Goal: Communication & Community: Participate in discussion

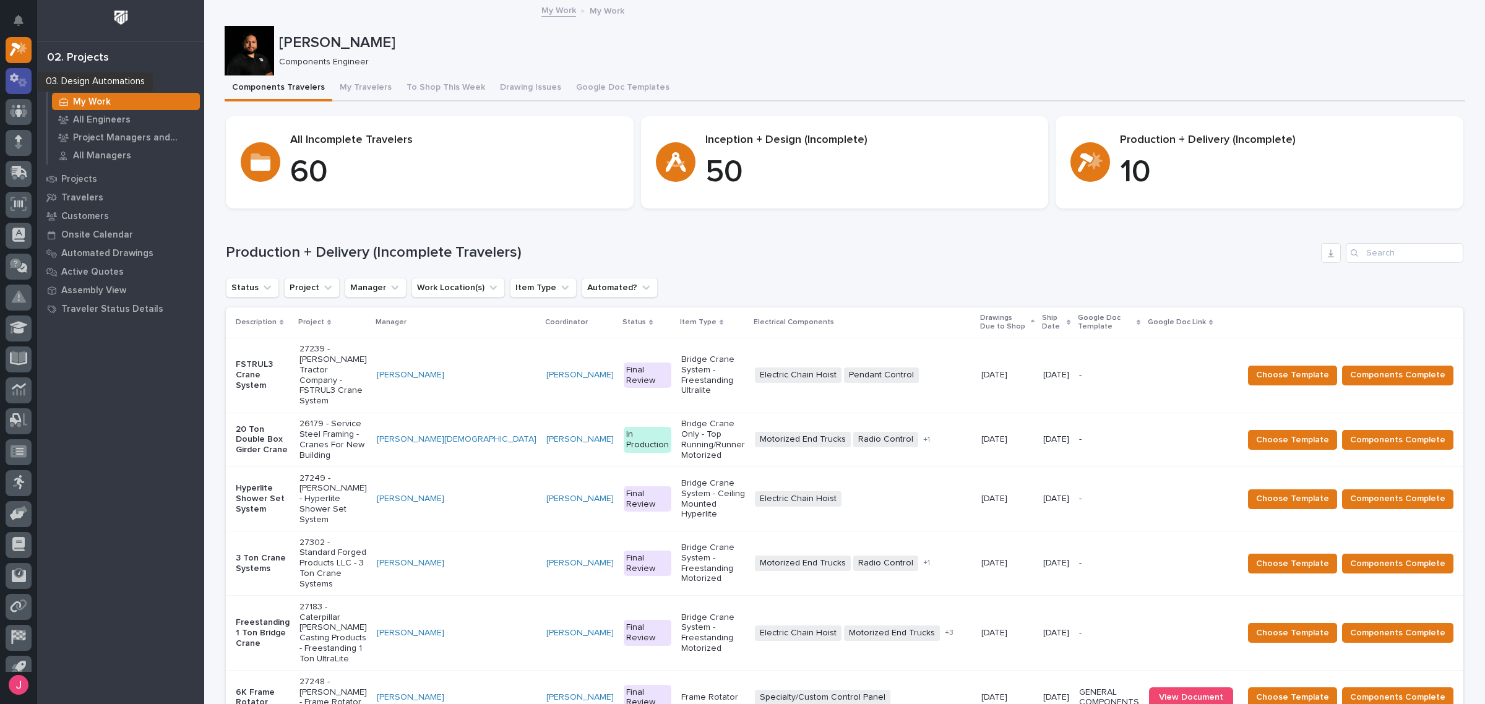
click at [19, 79] on icon at bounding box center [19, 80] width 18 height 14
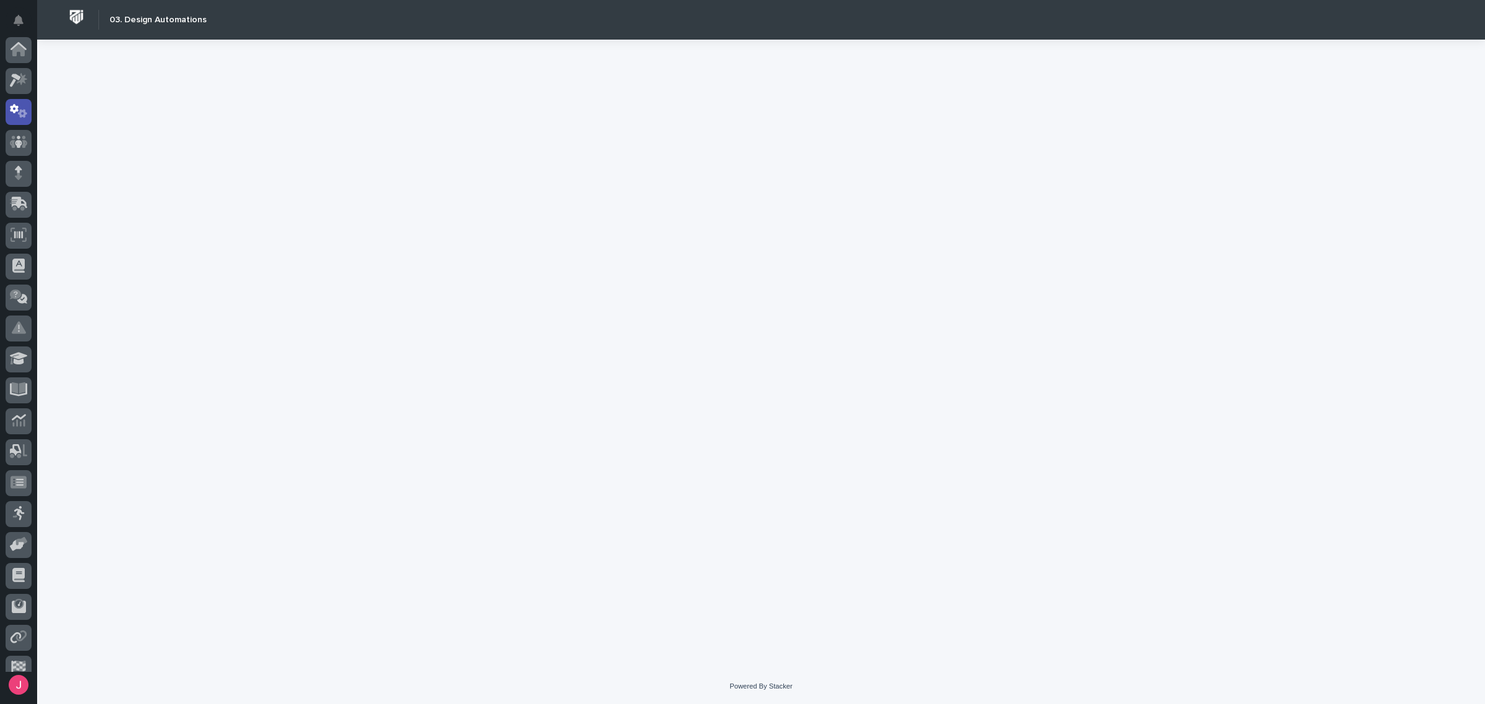
scroll to position [62, 0]
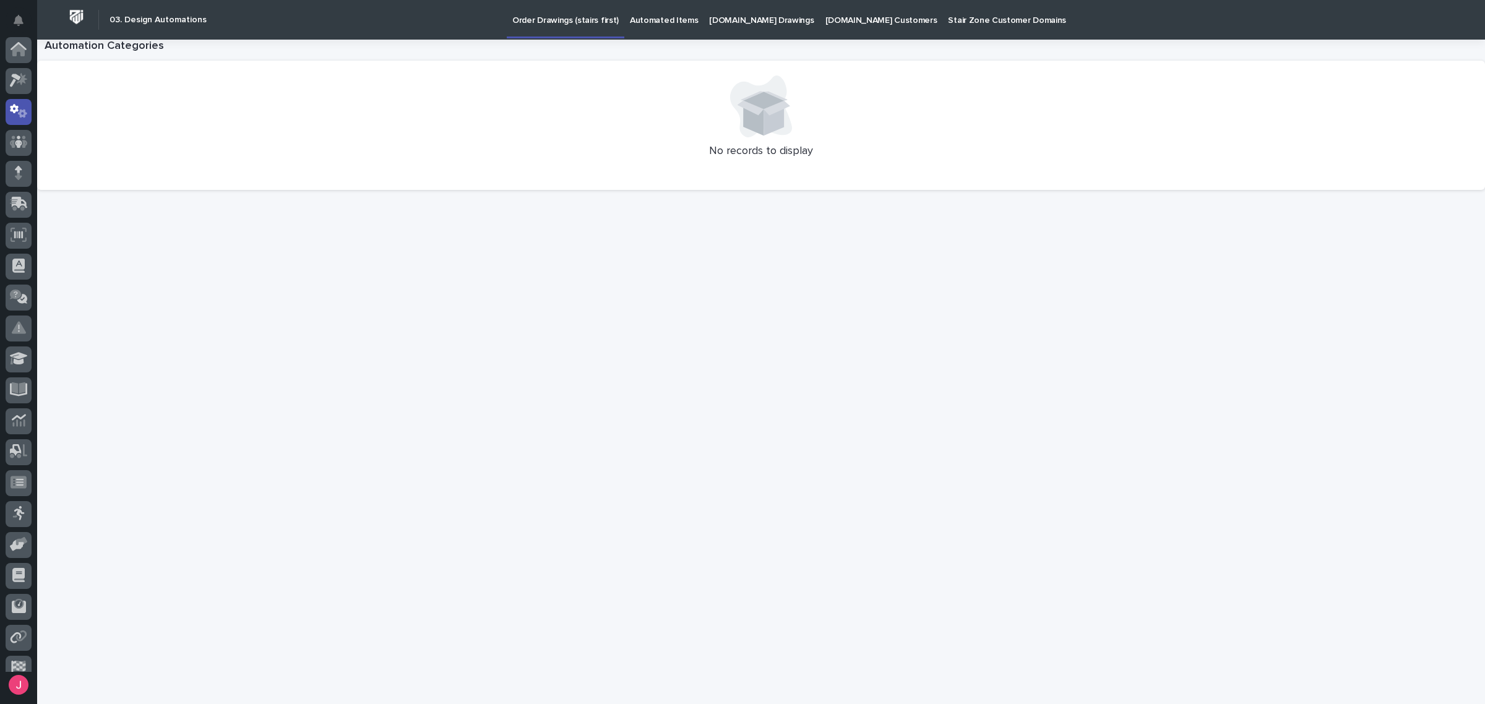
scroll to position [62, 0]
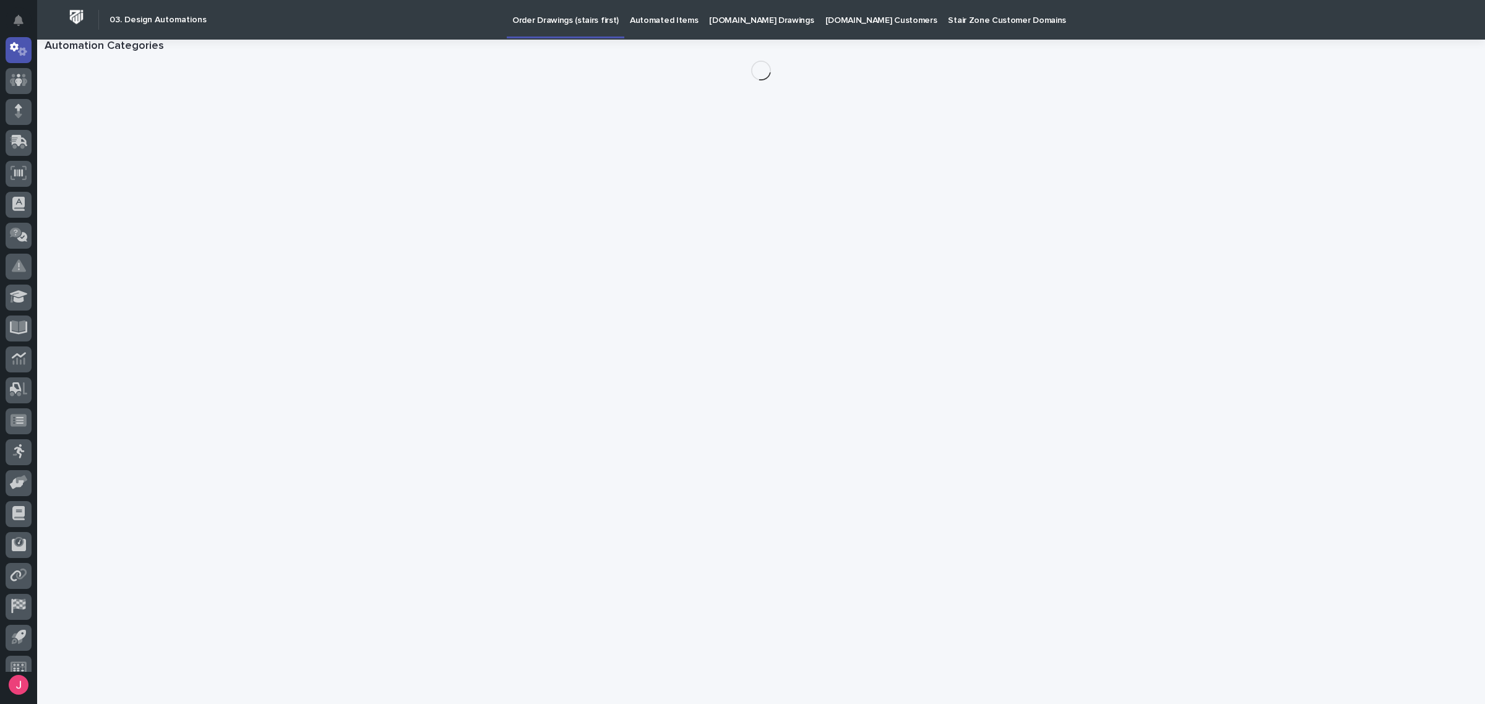
click at [659, 19] on p "Automated Items" at bounding box center [664, 13] width 68 height 26
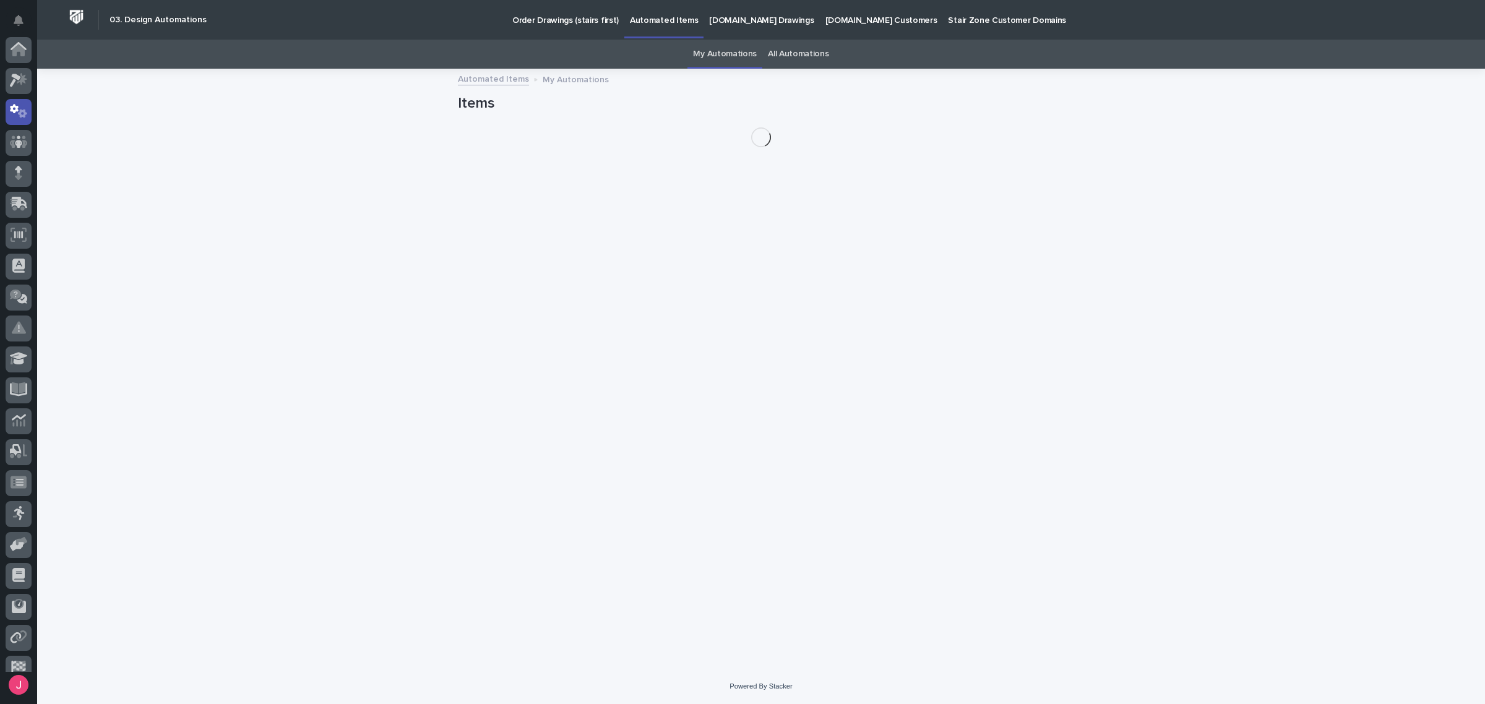
scroll to position [62, 0]
click at [787, 56] on link "All Automations" at bounding box center [798, 54] width 61 height 29
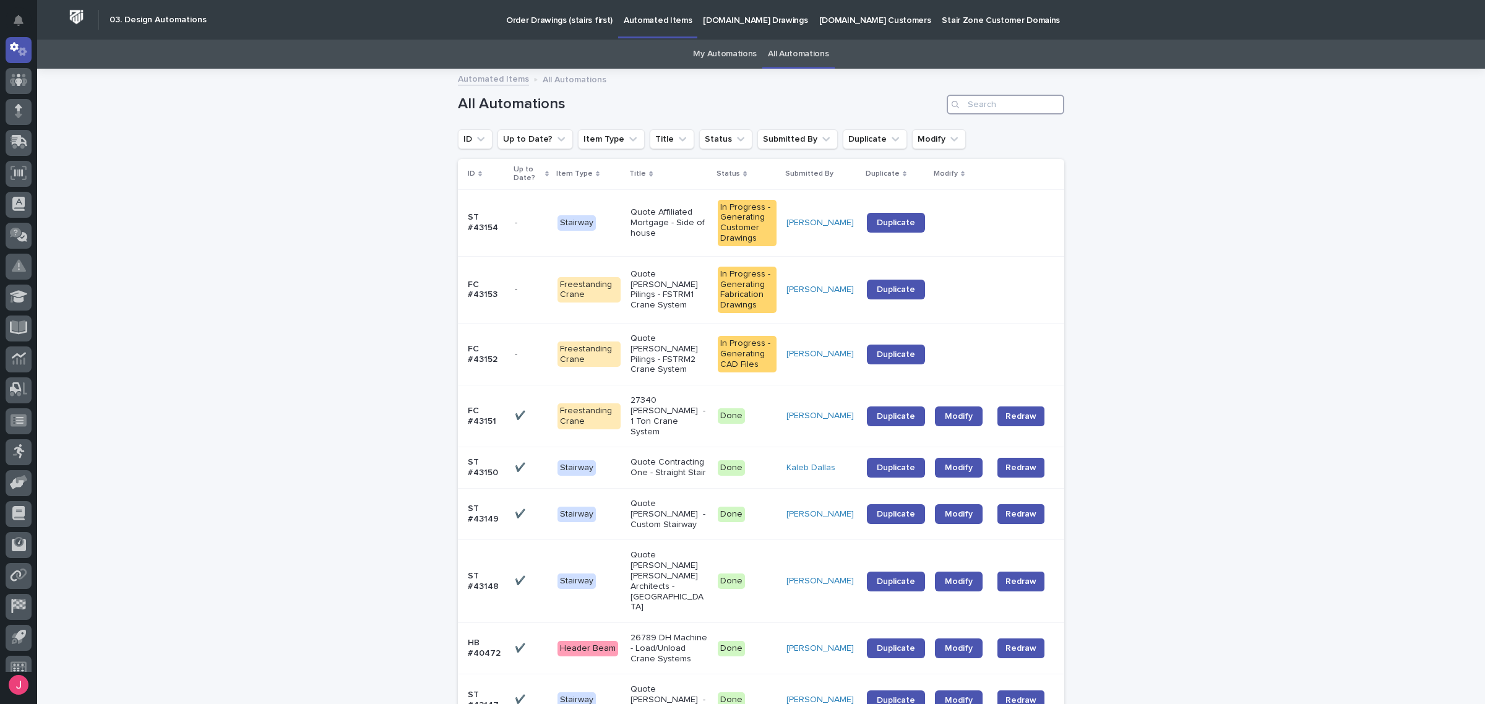
click at [971, 102] on input "Search" at bounding box center [1005, 105] width 118 height 20
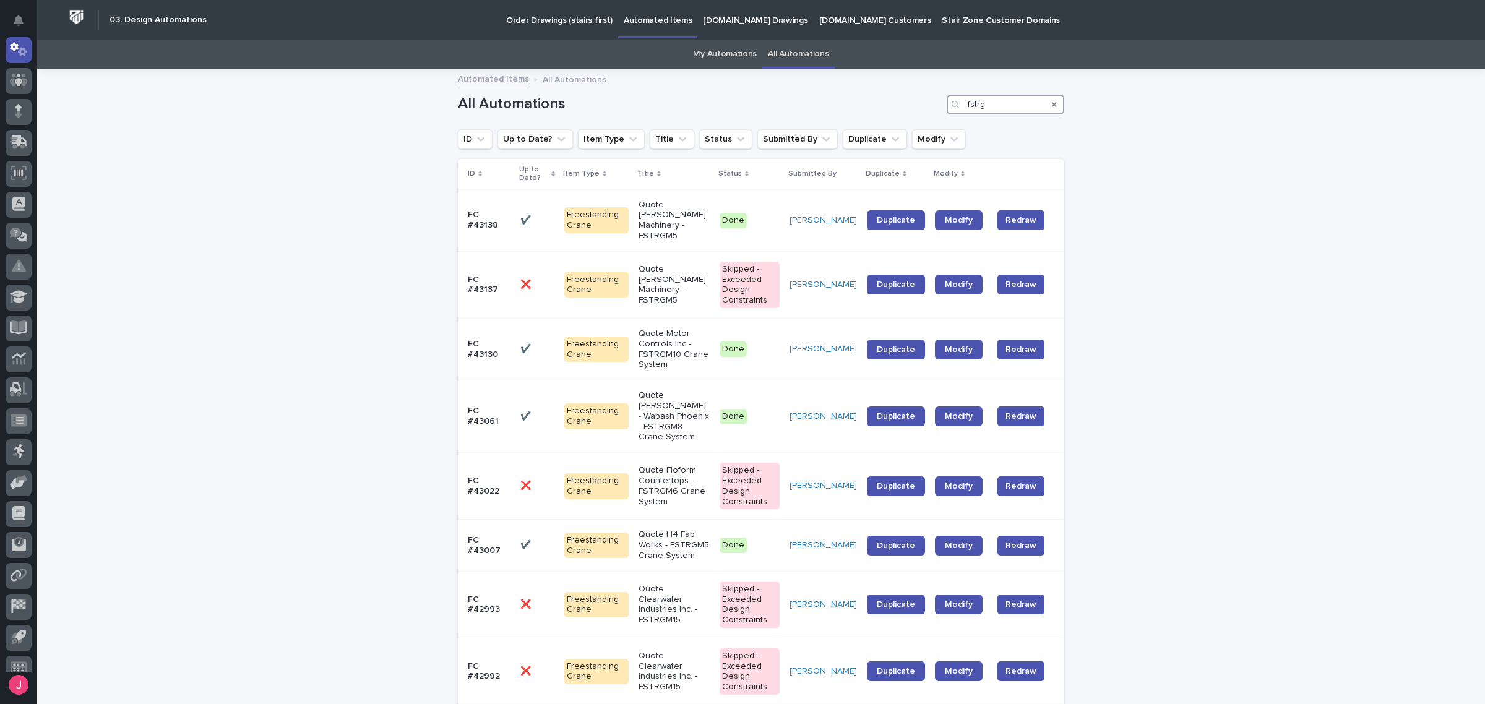
type input "fstrg"
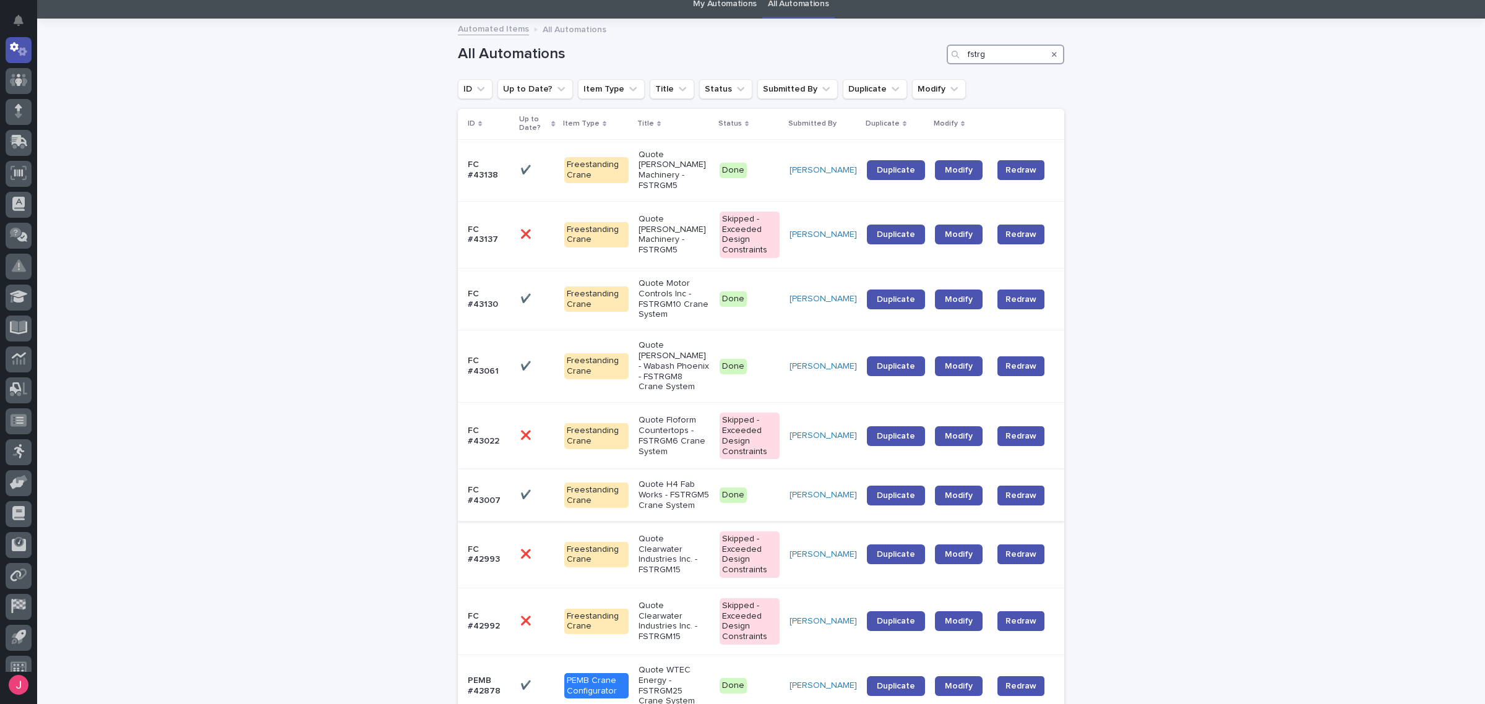
scroll to position [77, 0]
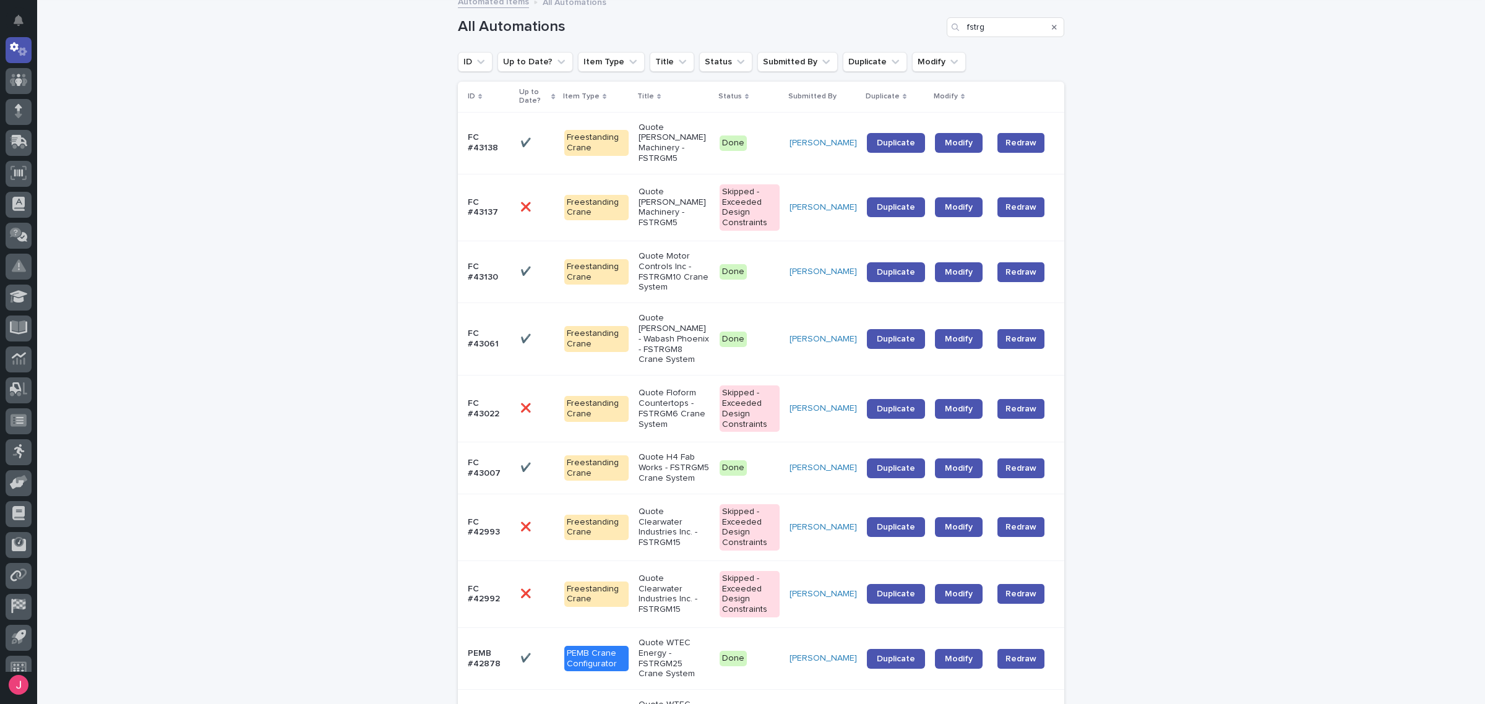
click at [667, 452] on p "Quote H4 Fab Works - FSTRGM5 Crane System" at bounding box center [673, 467] width 71 height 31
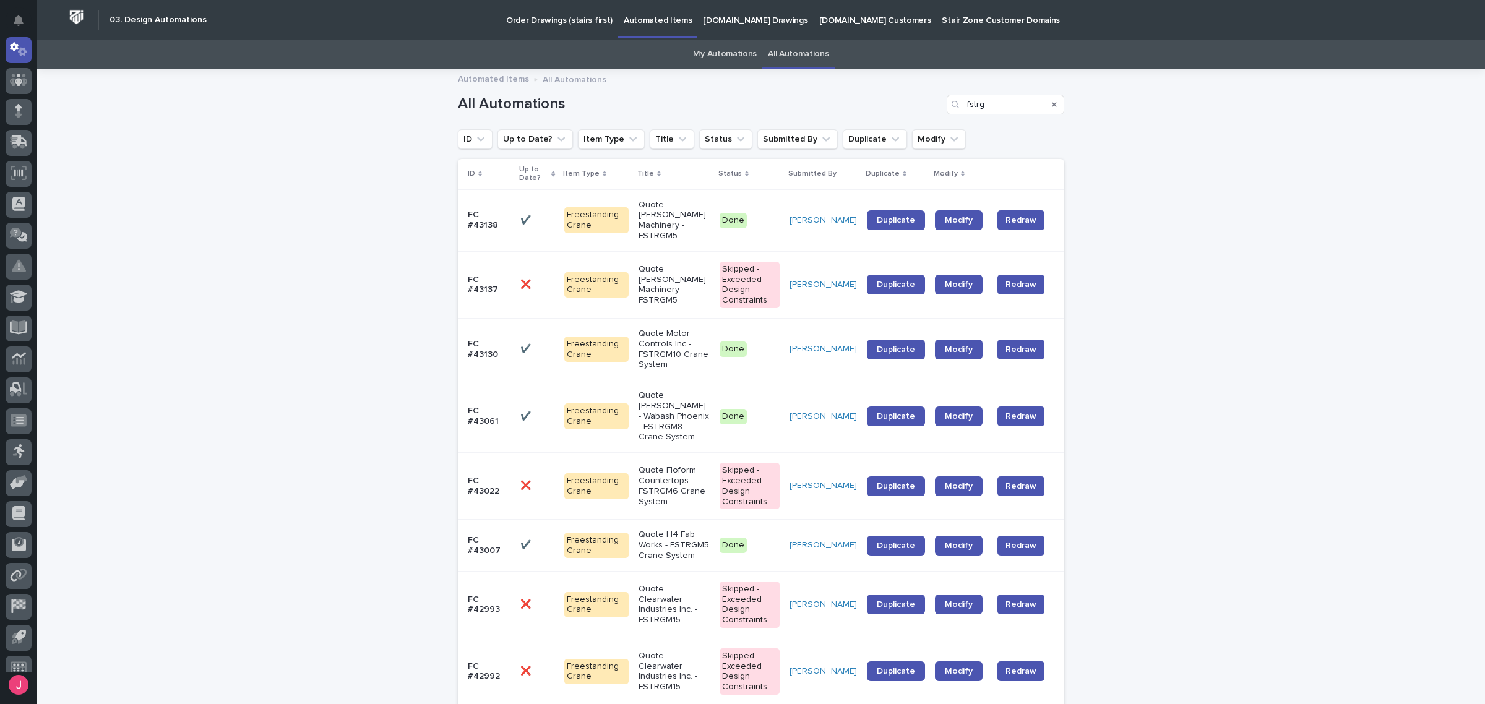
click at [19, 73] on icon at bounding box center [19, 80] width 18 height 14
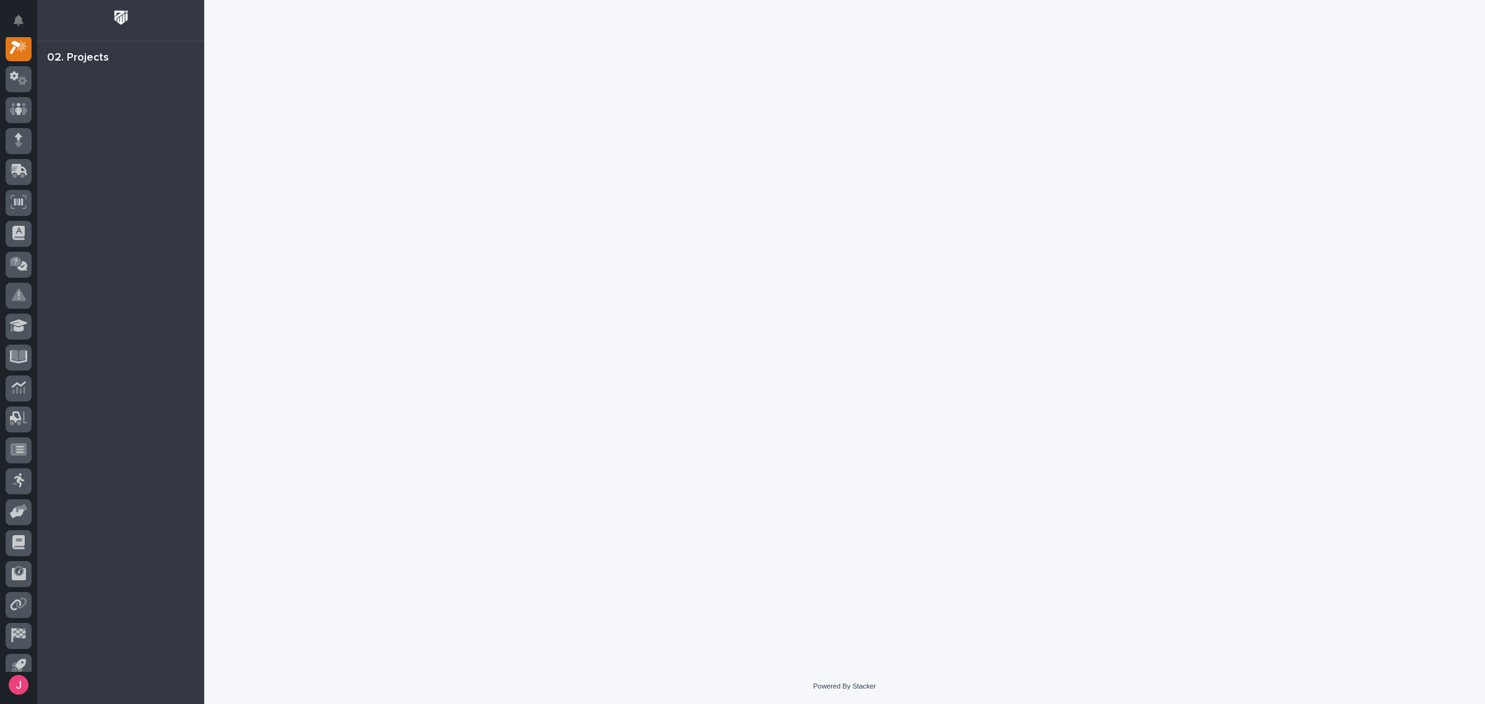
scroll to position [31, 0]
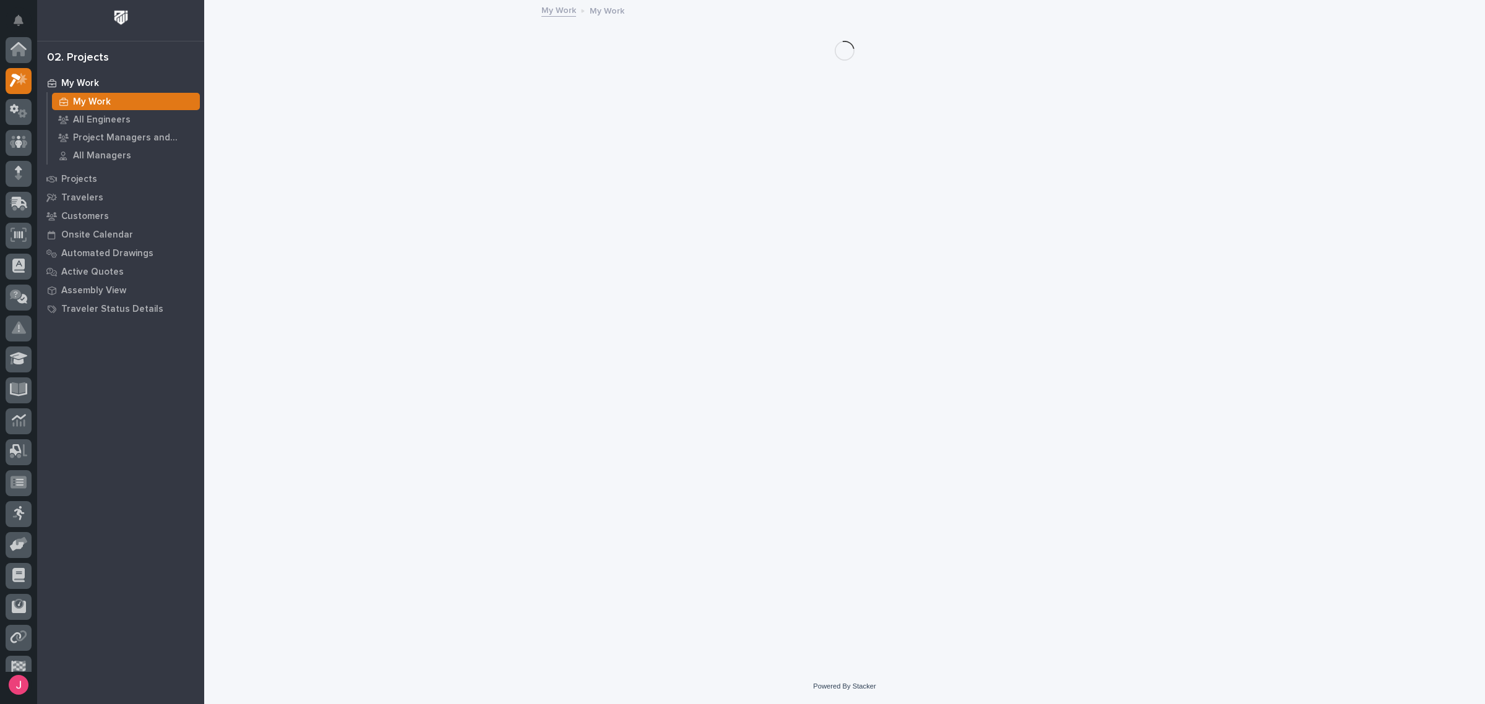
scroll to position [31, 0]
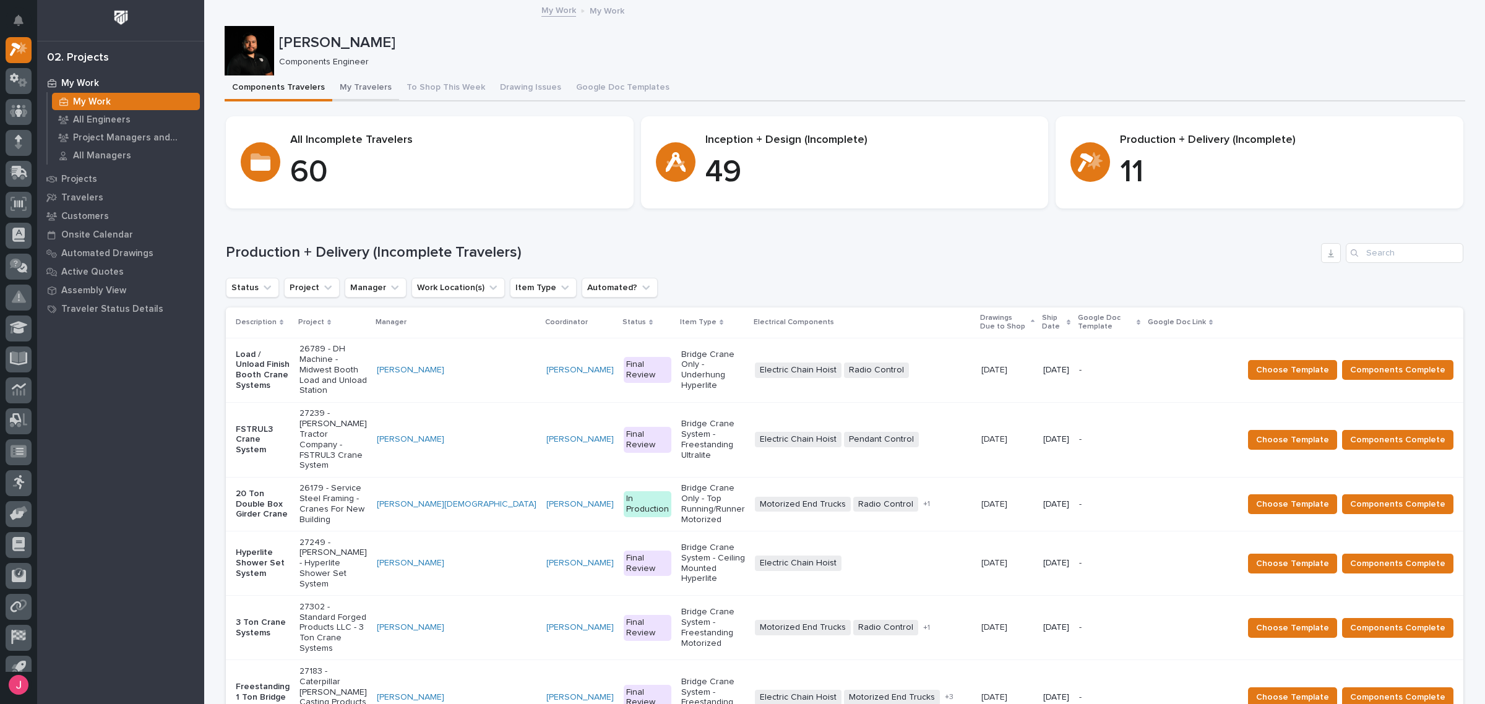
click at [341, 88] on button "My Travelers" at bounding box center [365, 88] width 67 height 26
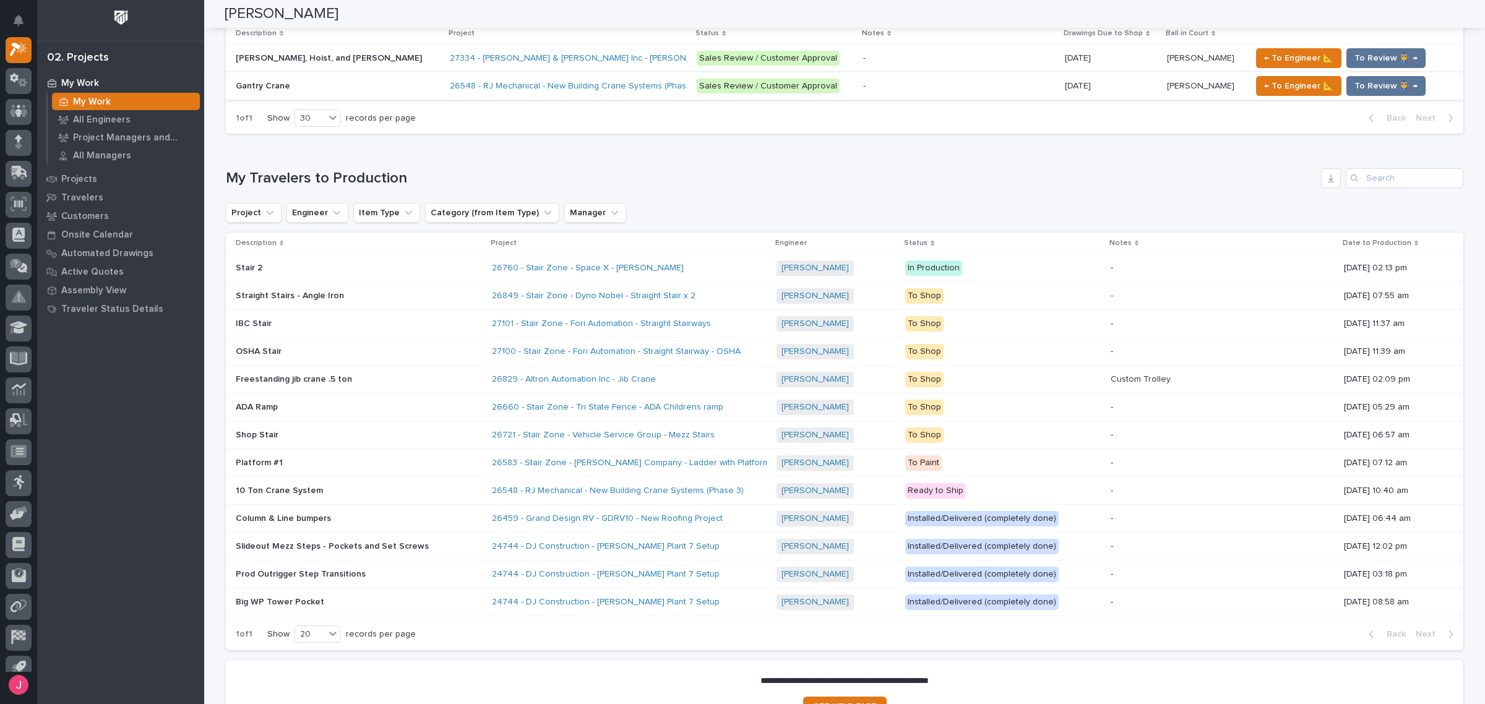
scroll to position [773, 0]
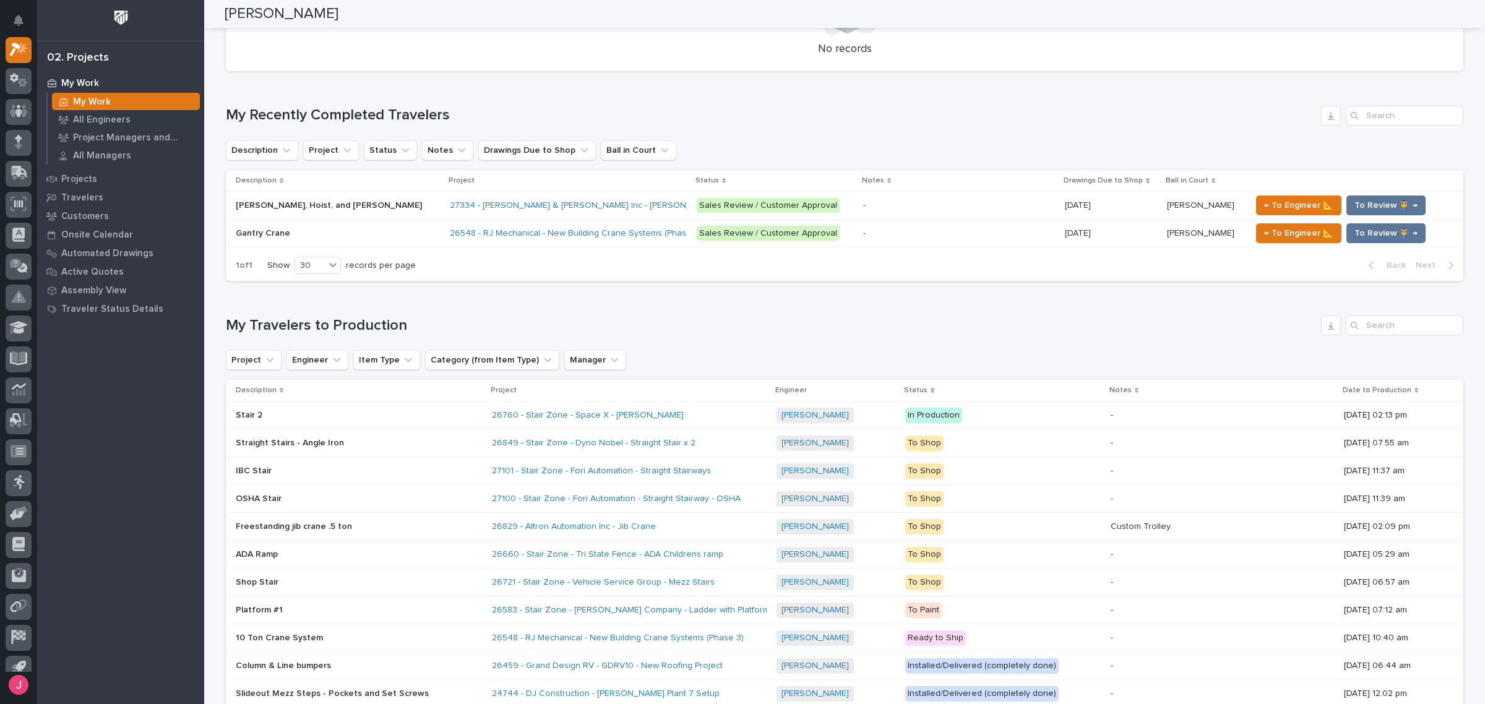
click at [863, 233] on p "-" at bounding box center [865, 232] width 5 height 13
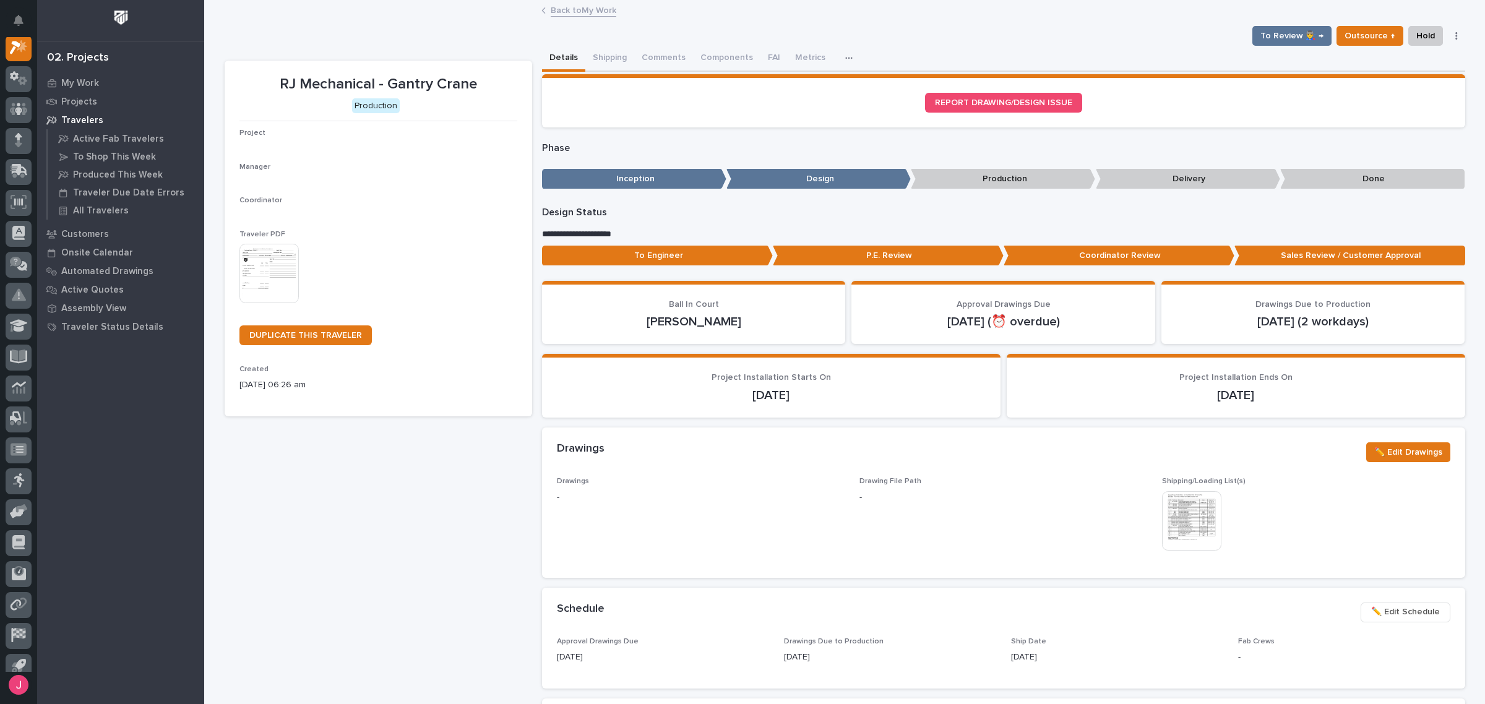
scroll to position [31, 0]
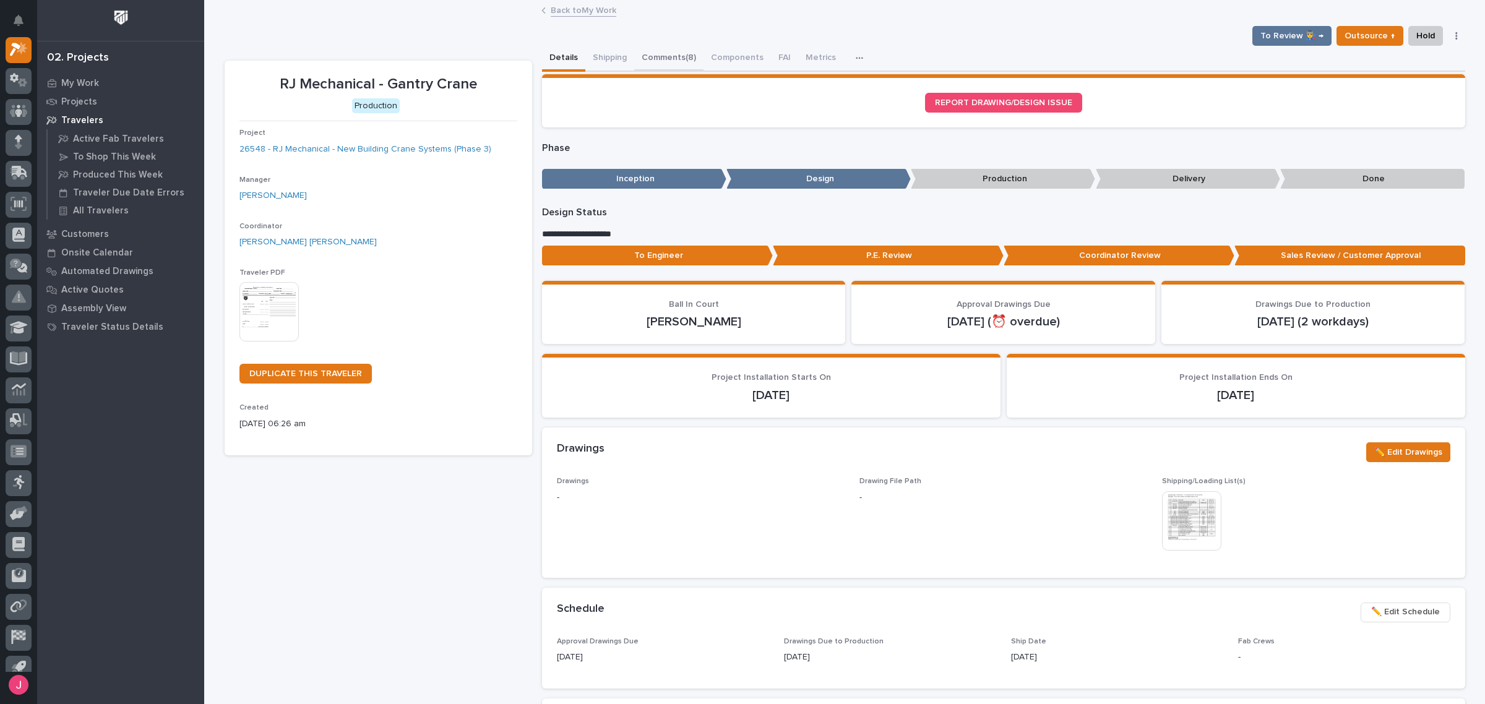
click at [657, 59] on button "Comments (8)" at bounding box center [668, 59] width 69 height 26
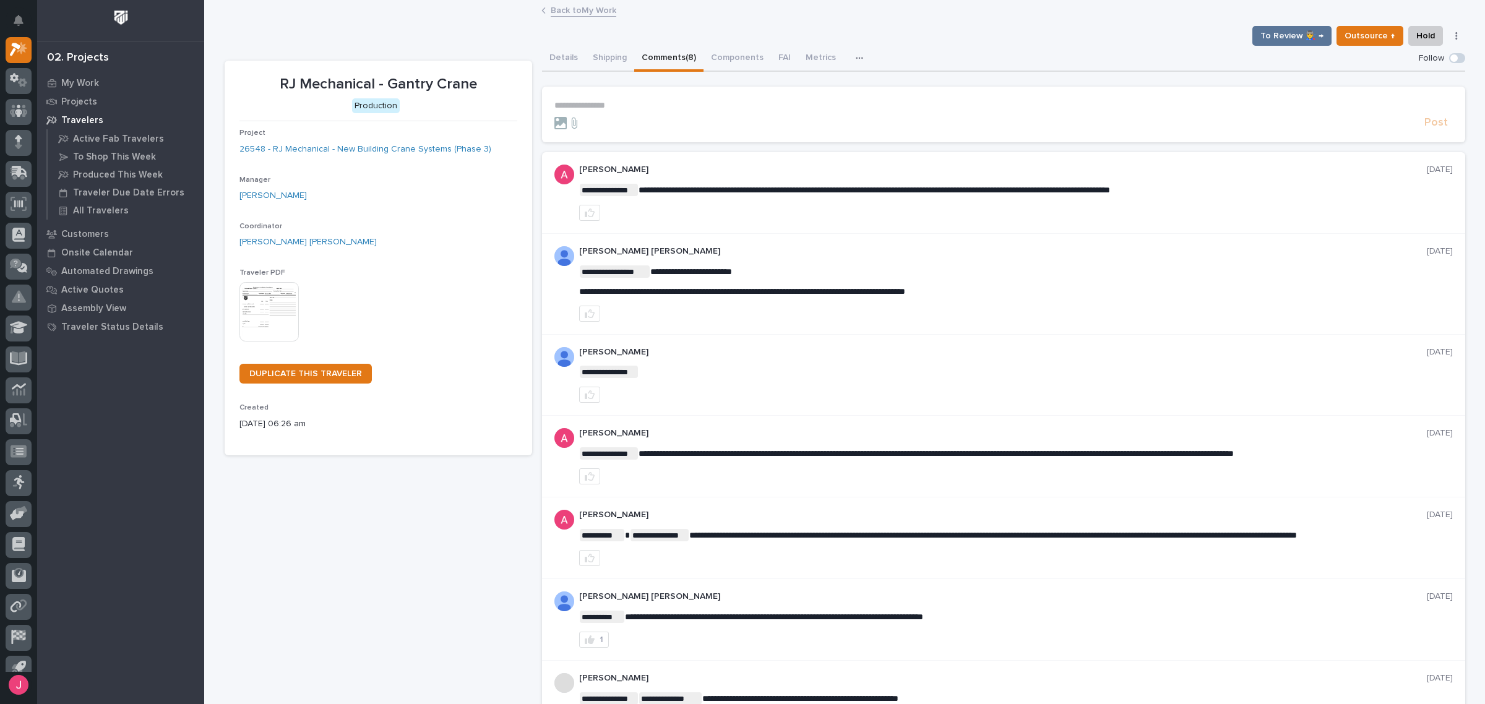
click at [670, 101] on p "**********" at bounding box center [1003, 105] width 898 height 11
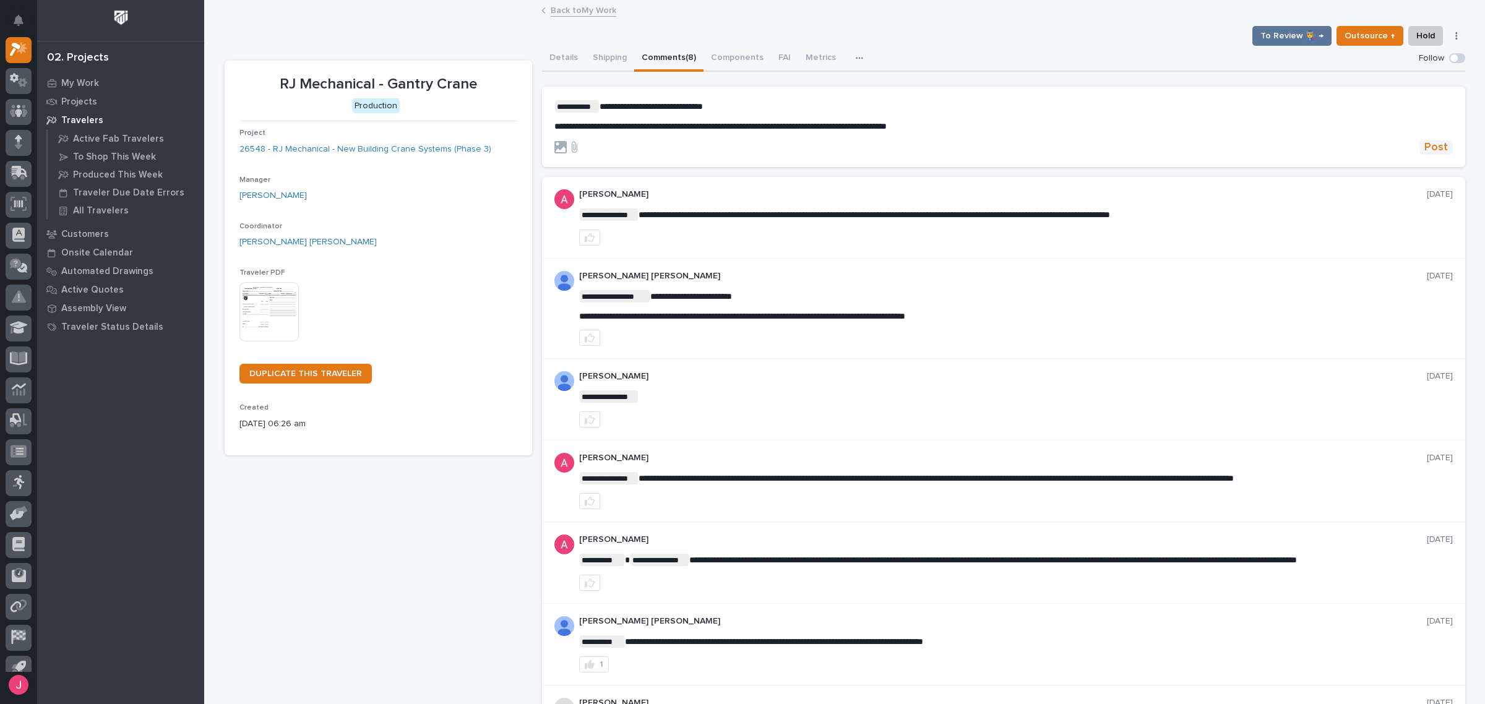
click at [1424, 147] on span "Post" at bounding box center [1436, 147] width 24 height 14
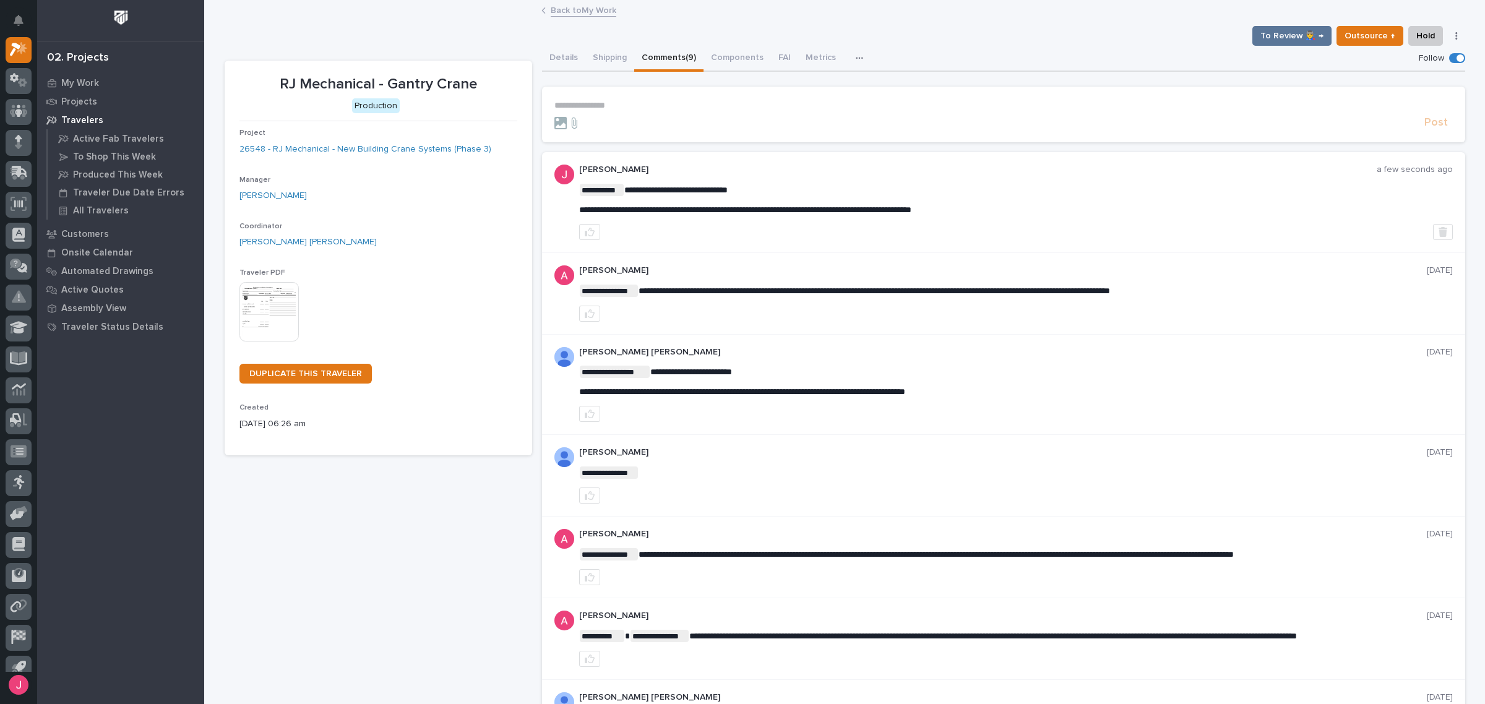
click at [567, 12] on link "Back to My Work" at bounding box center [584, 9] width 66 height 14
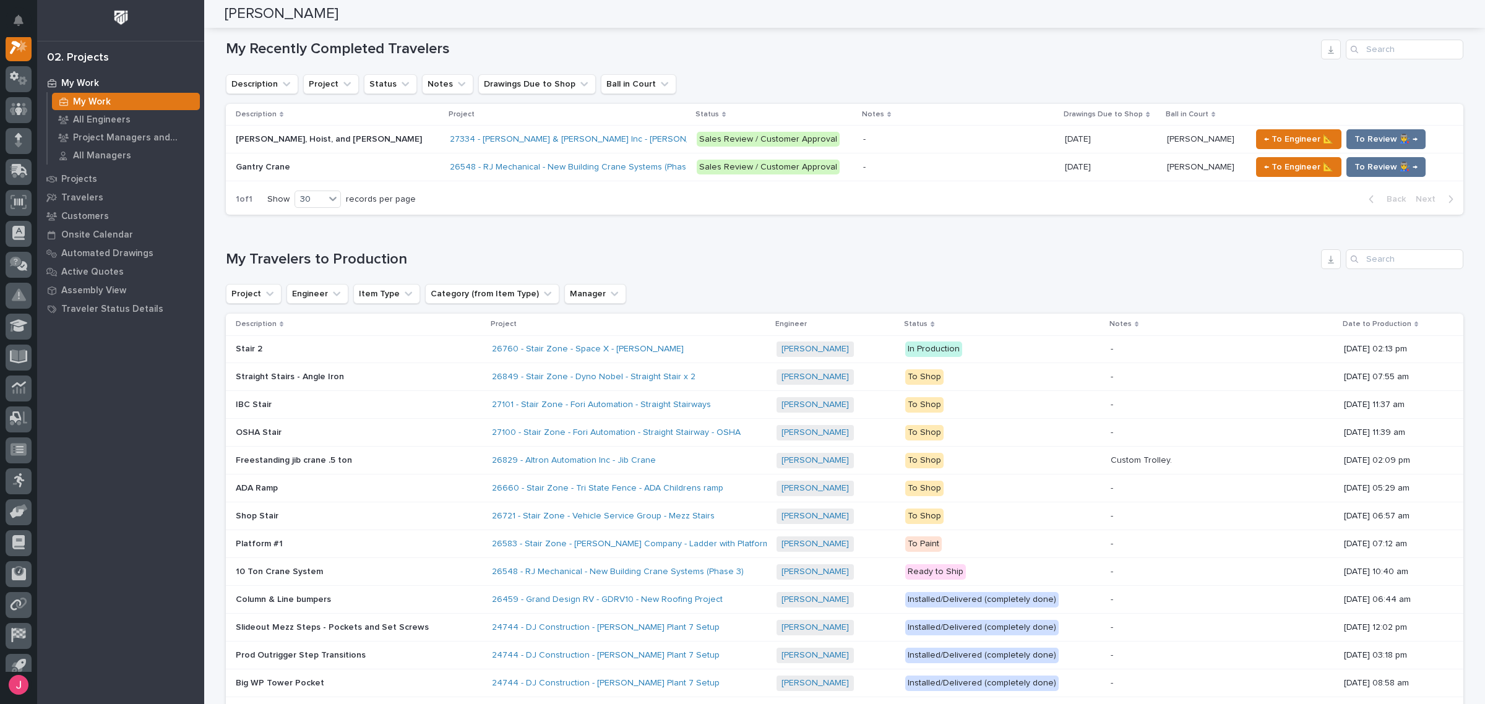
scroll to position [851, 0]
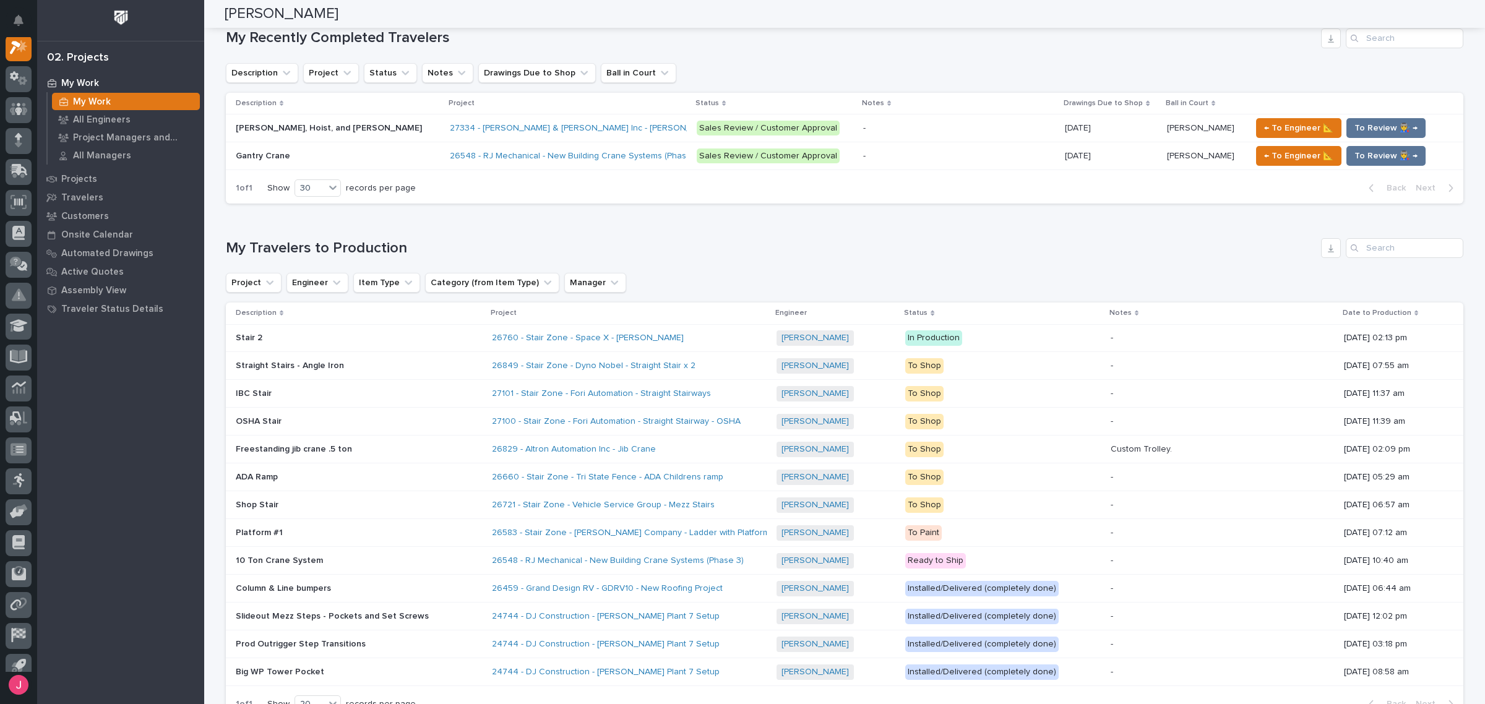
click at [863, 150] on div "- -" at bounding box center [959, 156] width 192 height 20
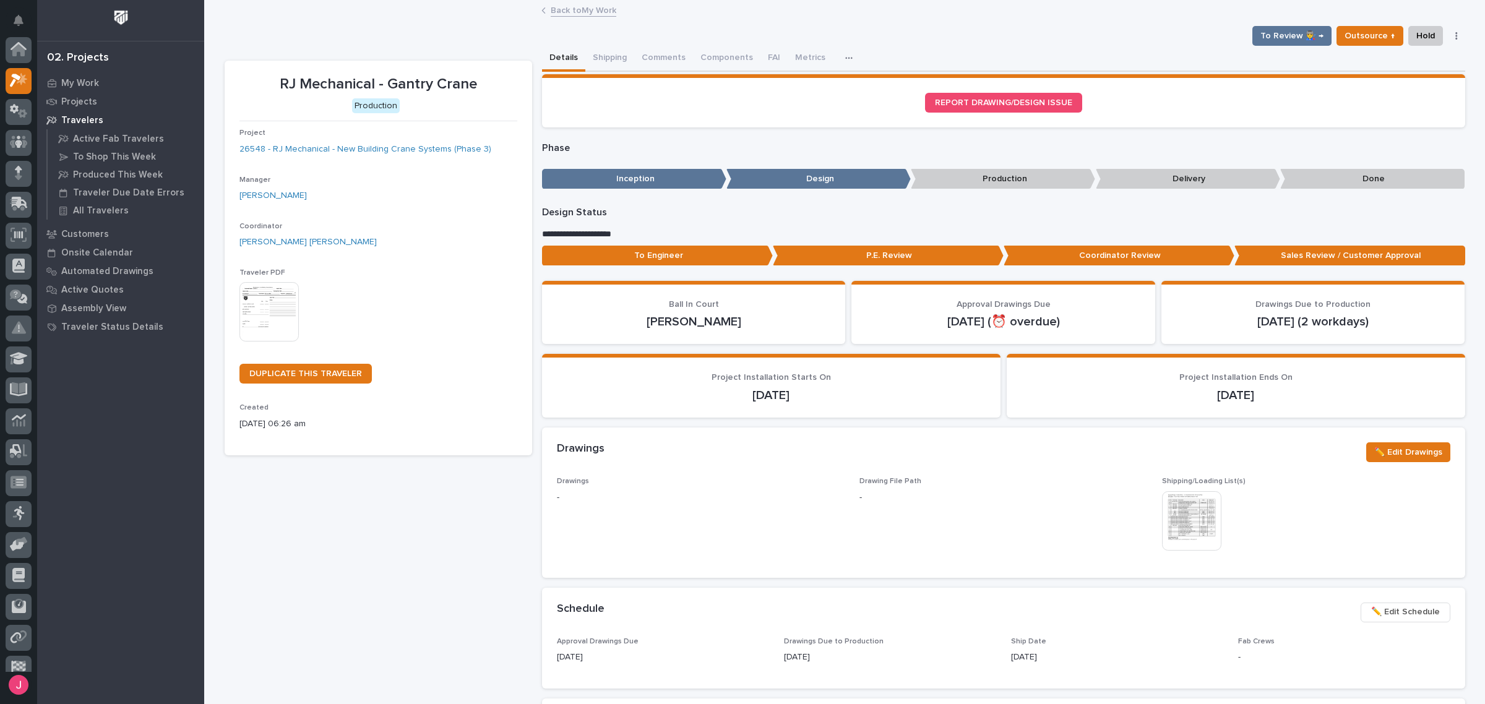
scroll to position [31, 0]
click at [663, 44] on div "To Review 👨‍🏭 → Outsource ↑ Hold Cancel Change Traveler Type Regenerate PDF Gen…" at bounding box center [845, 36] width 1240 height 20
click at [663, 47] on button "Comments (9)" at bounding box center [668, 59] width 69 height 26
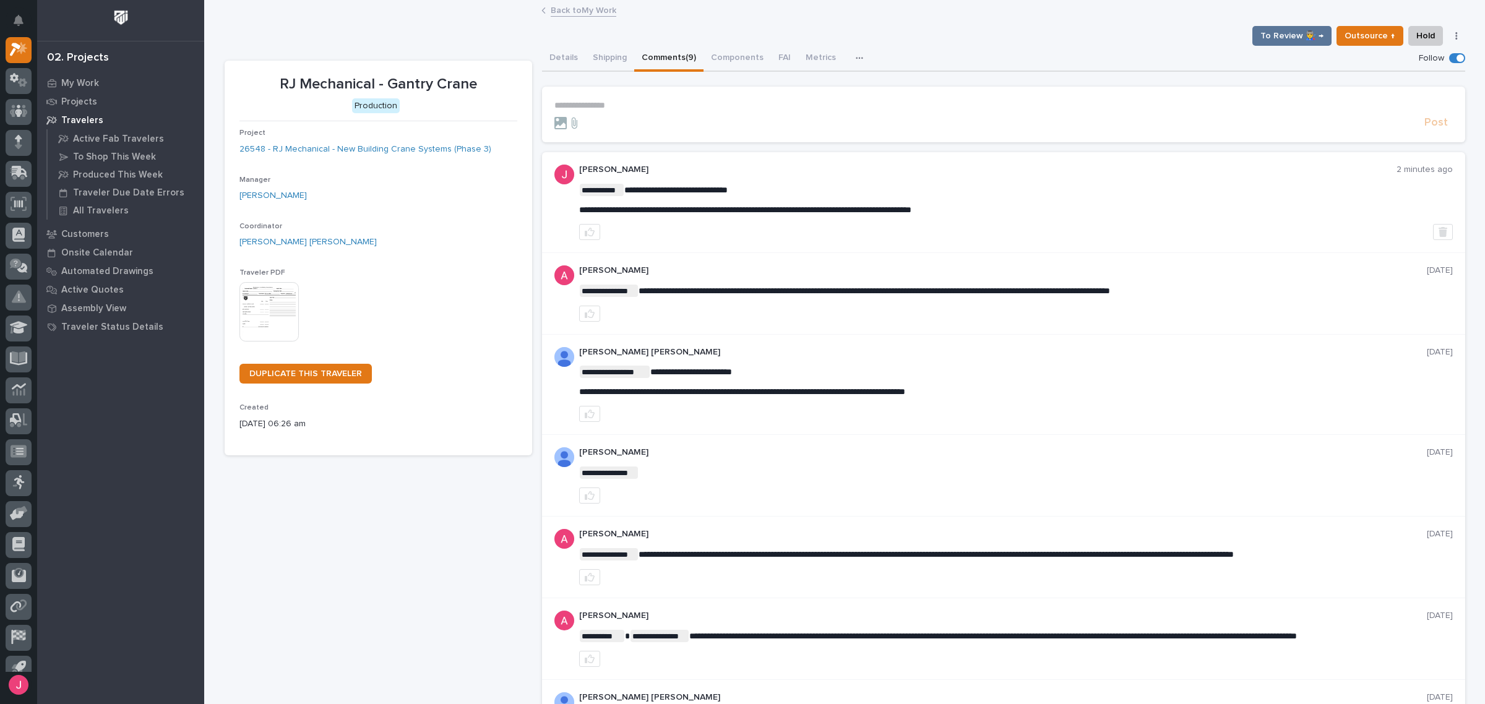
click at [1437, 197] on div "**********" at bounding box center [1015, 200] width 873 height 32
click at [1436, 199] on div "**********" at bounding box center [1015, 200] width 873 height 32
click at [1438, 236] on icon "button" at bounding box center [1442, 232] width 9 height 10
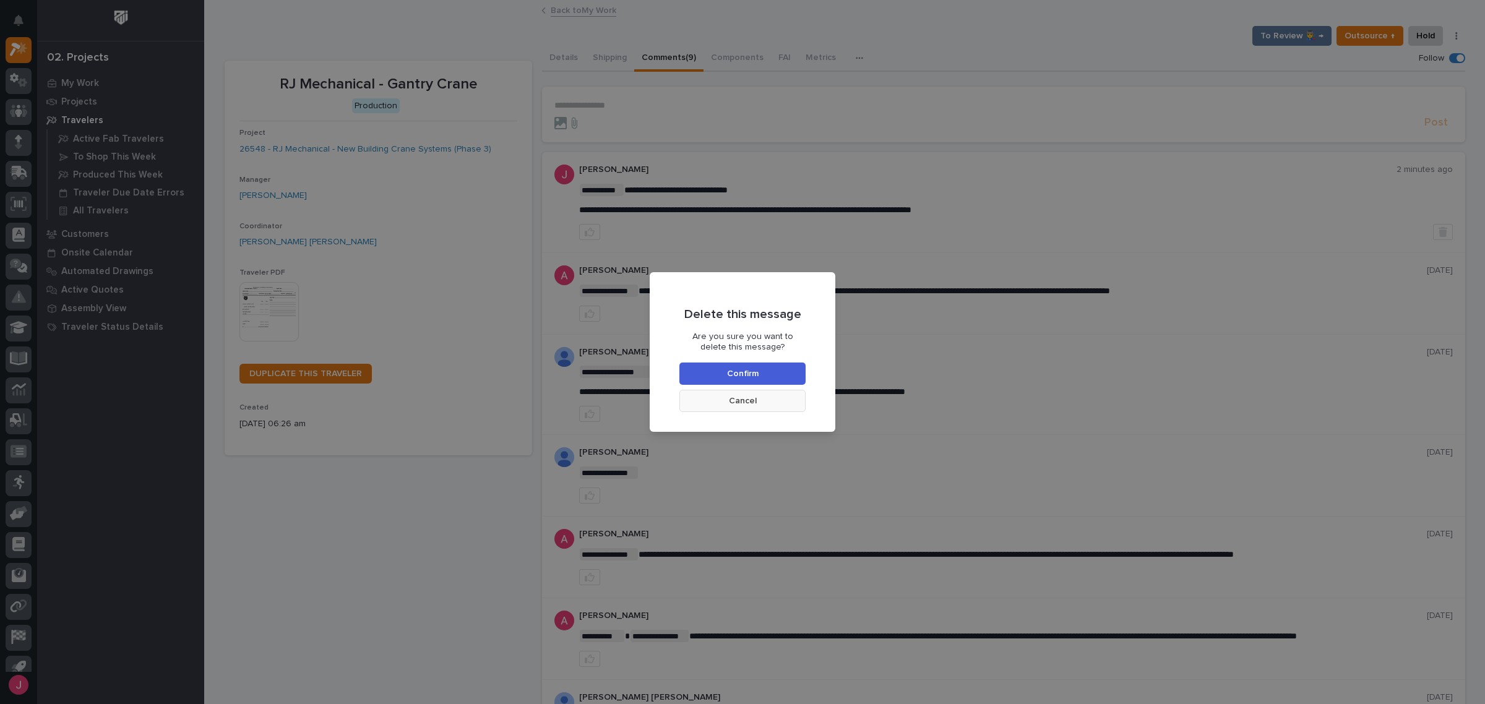
click at [769, 400] on button "Cancel" at bounding box center [742, 401] width 126 height 22
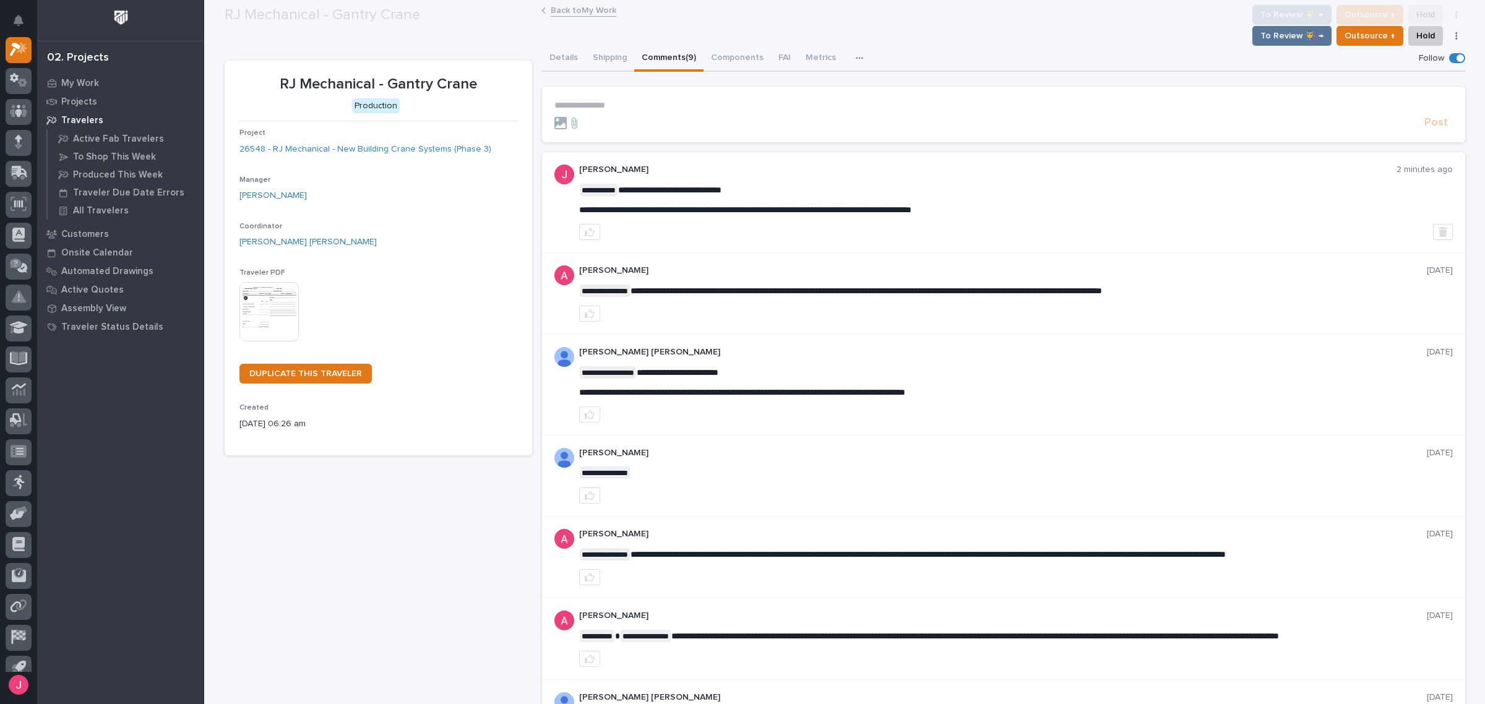
scroll to position [85, 0]
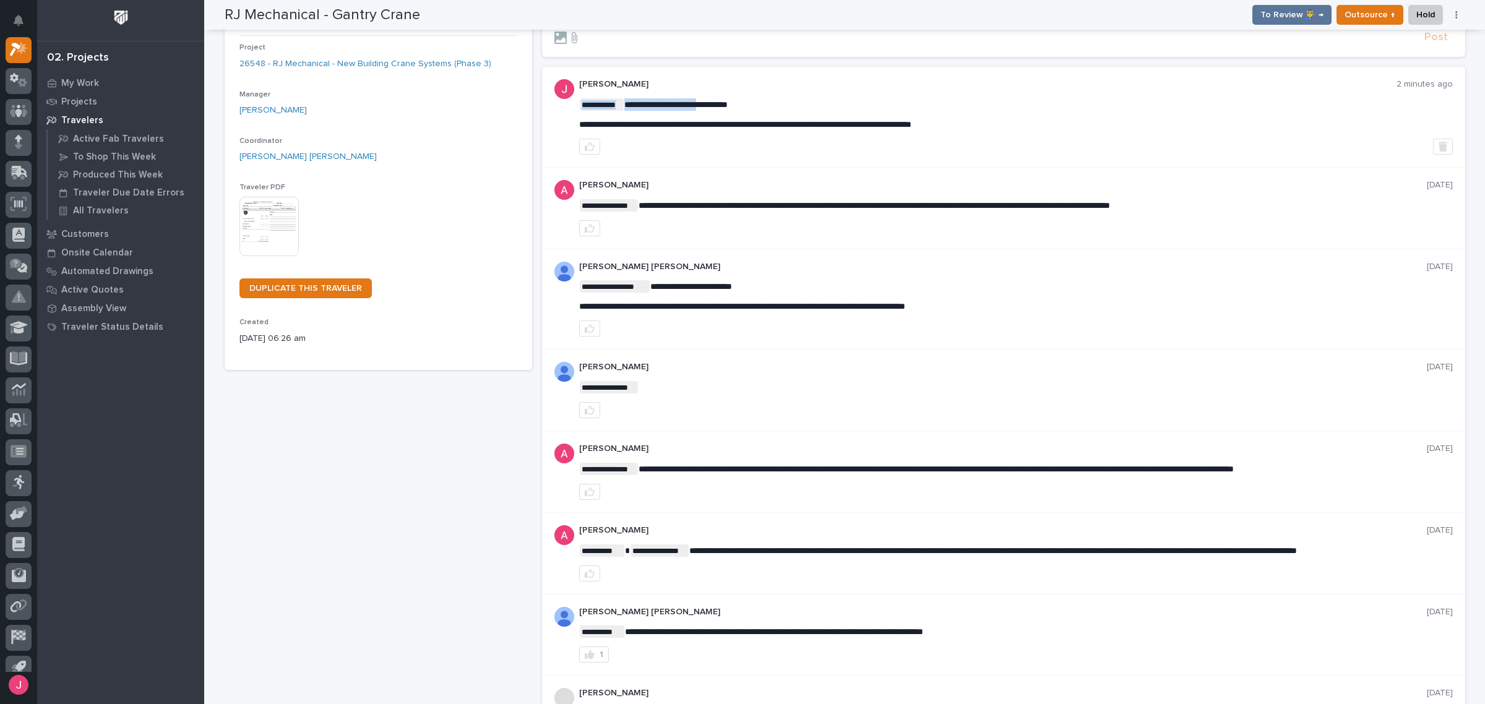
drag, startPoint x: 1012, startPoint y: 116, endPoint x: 774, endPoint y: 108, distance: 237.7
click at [732, 104] on div "**********" at bounding box center [1015, 114] width 873 height 32
drag, startPoint x: 1038, startPoint y: 127, endPoint x: 576, endPoint y: 102, distance: 462.8
click at [579, 102] on div "**********" at bounding box center [1015, 114] width 873 height 32
copy div "**********"
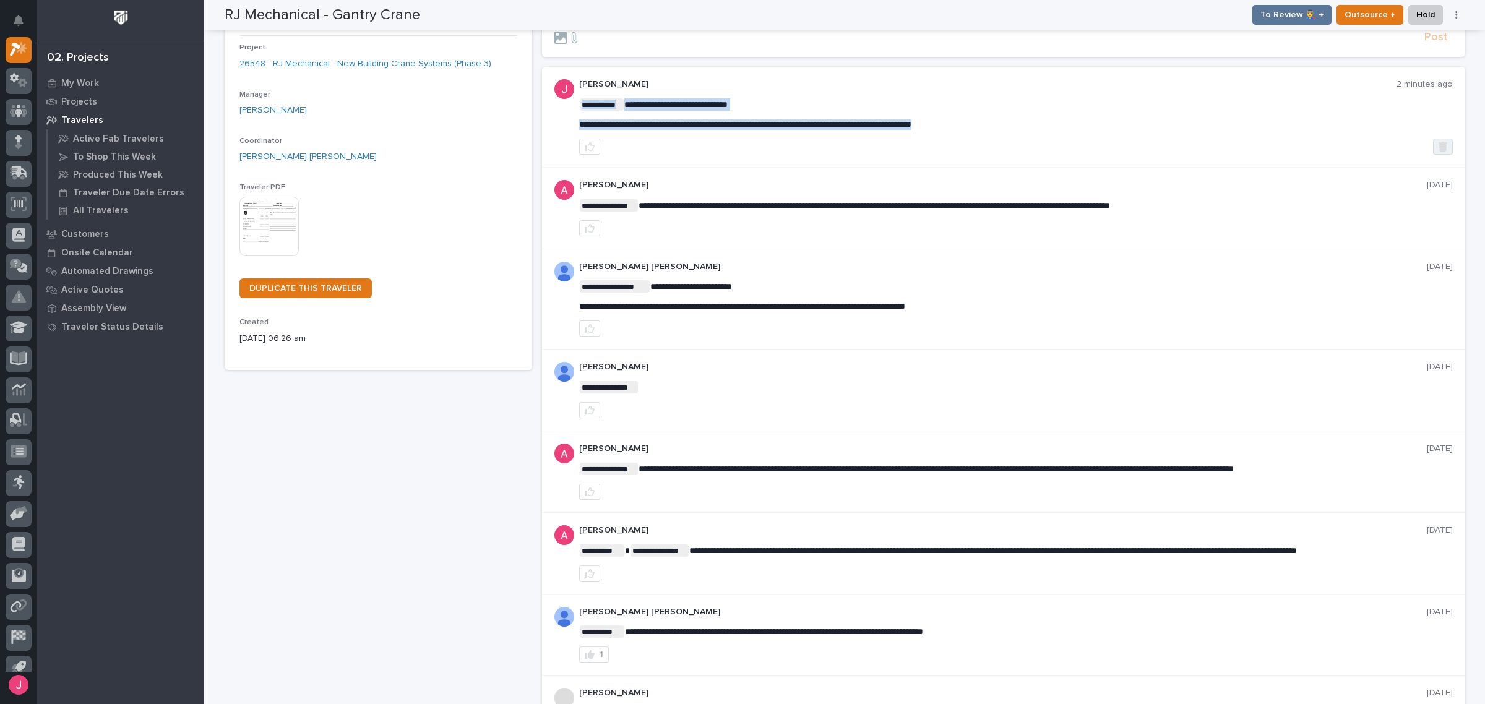
click at [1438, 144] on icon "button" at bounding box center [1442, 147] width 9 height 10
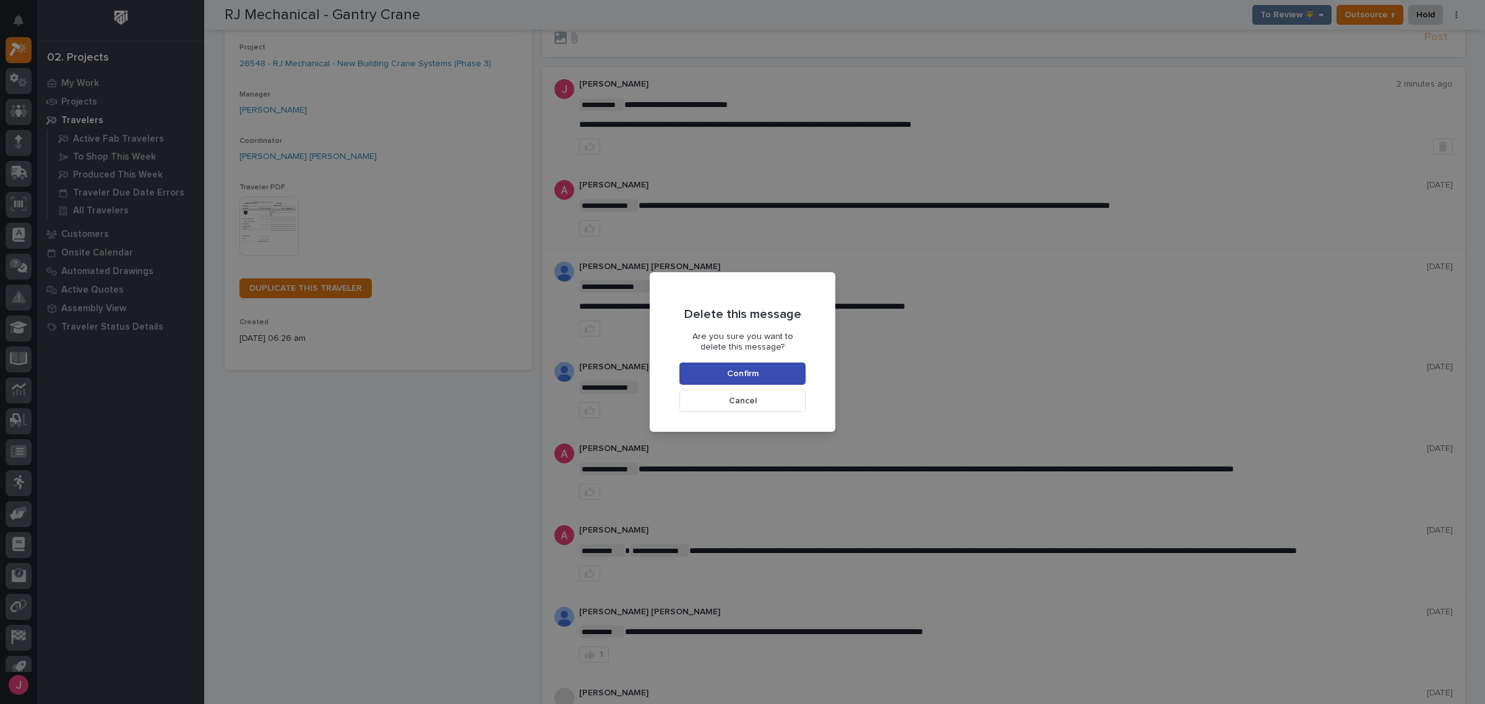
click at [765, 382] on button "Confirm" at bounding box center [742, 374] width 126 height 22
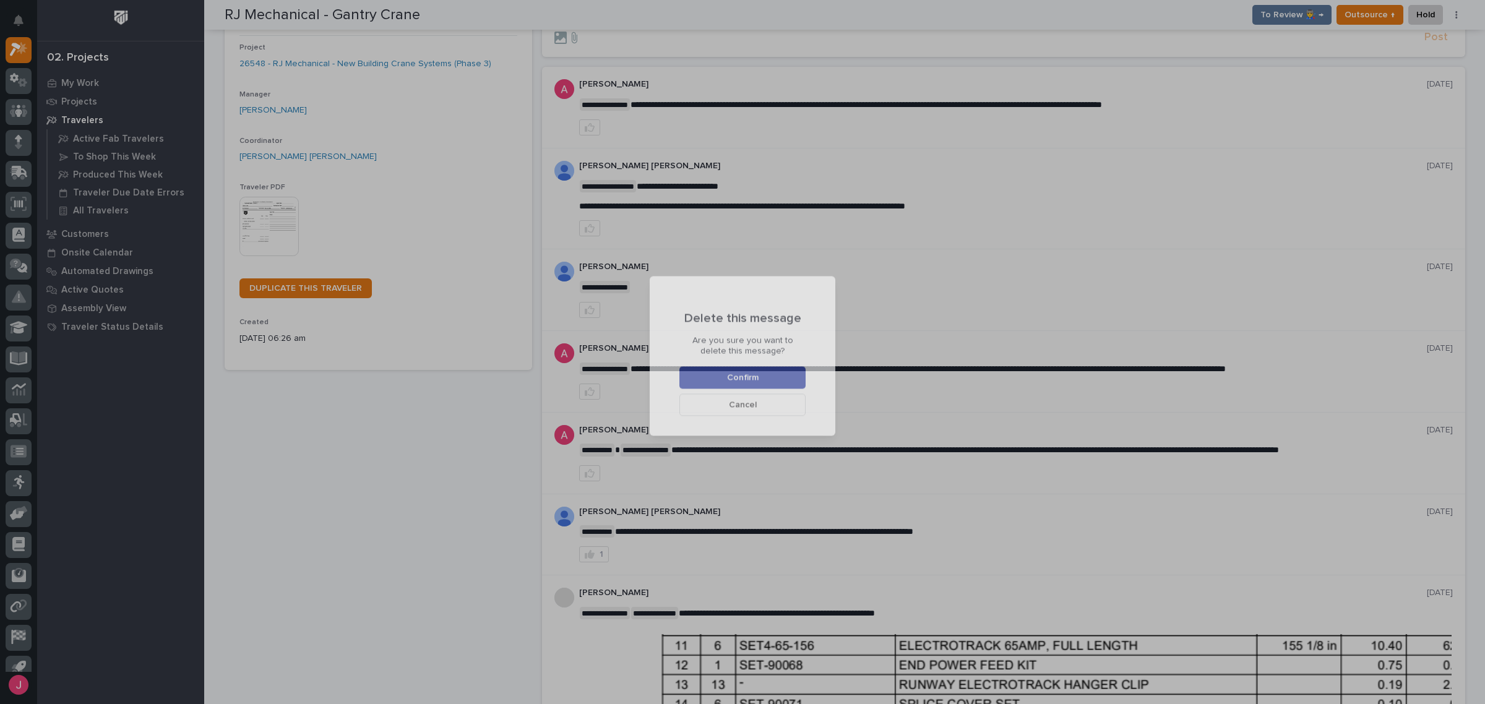
scroll to position [35, 0]
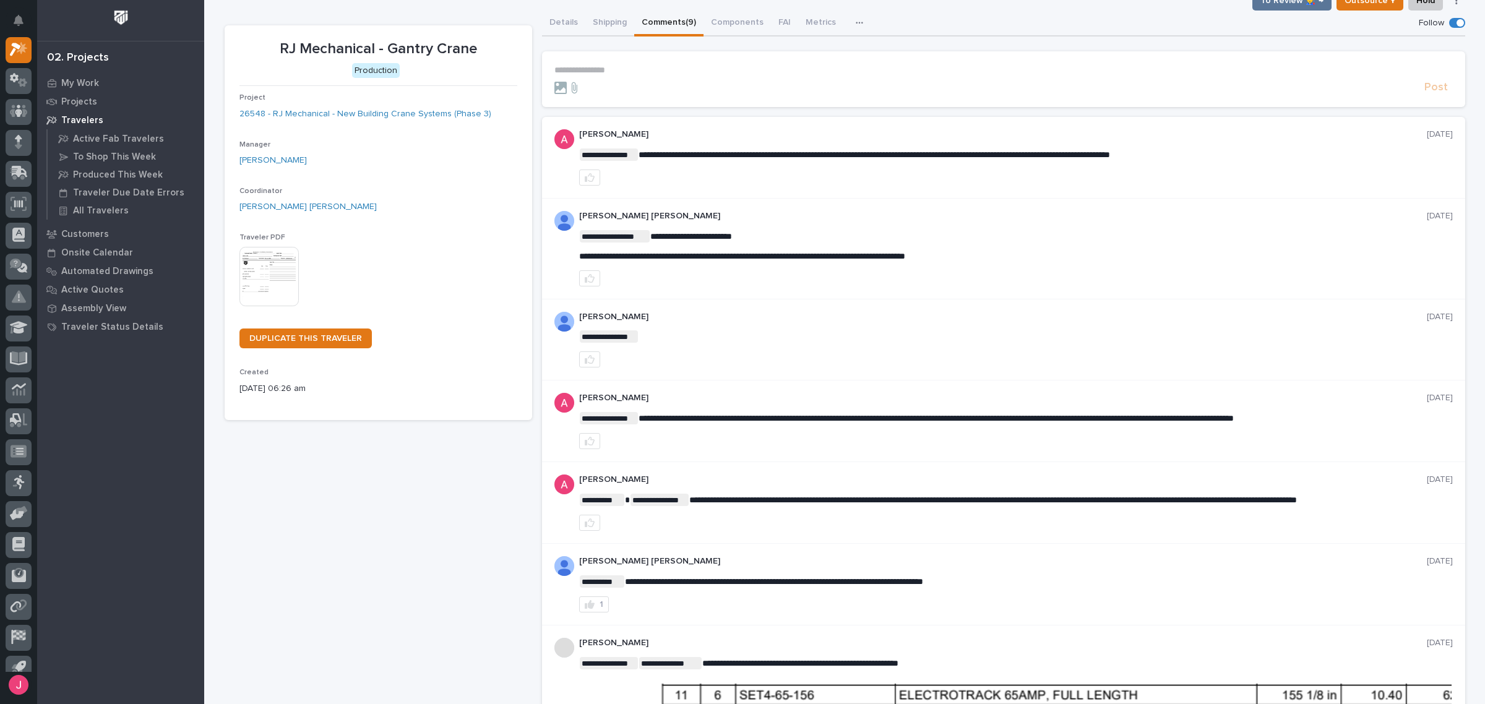
click at [689, 72] on p "**********" at bounding box center [1003, 70] width 898 height 11
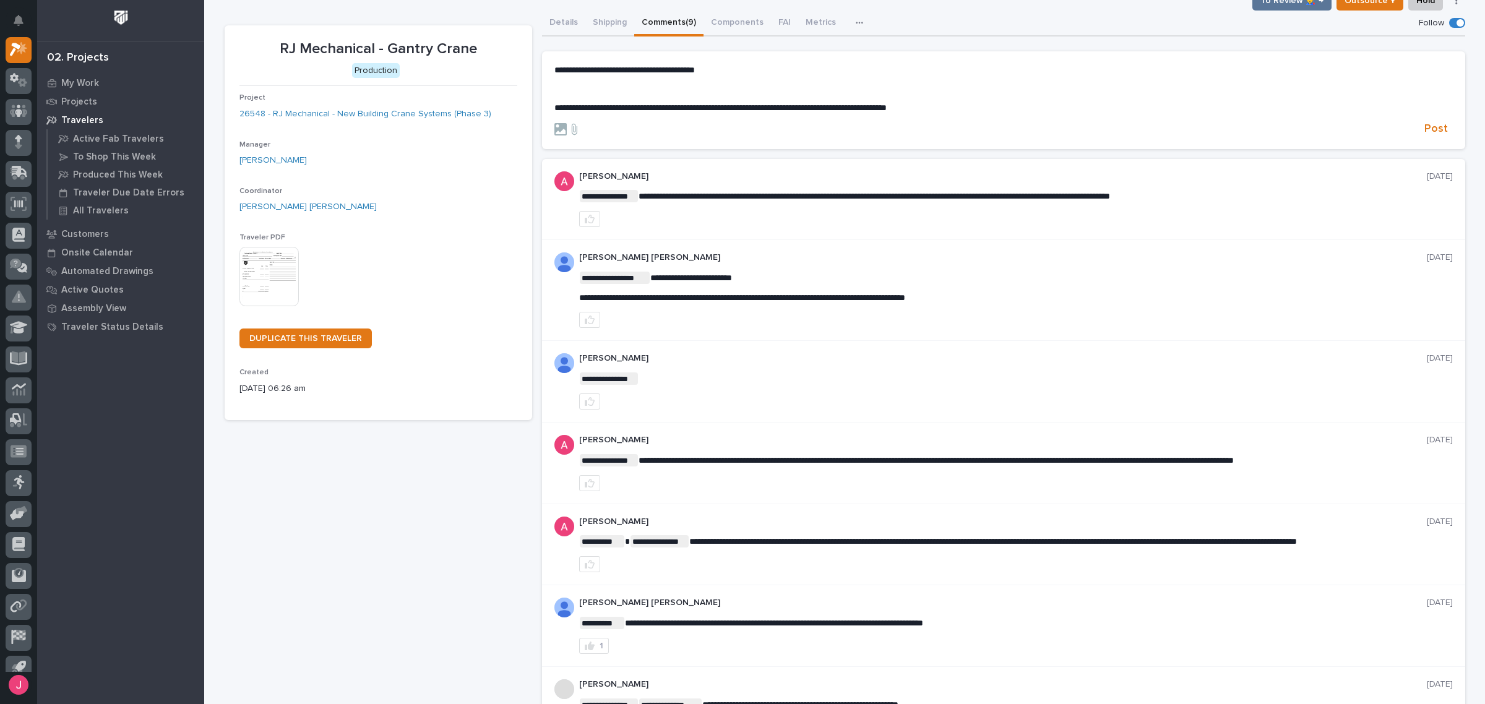
click at [573, 70] on span "**********" at bounding box center [624, 70] width 140 height 9
click at [594, 71] on span "**********" at bounding box center [624, 70] width 140 height 9
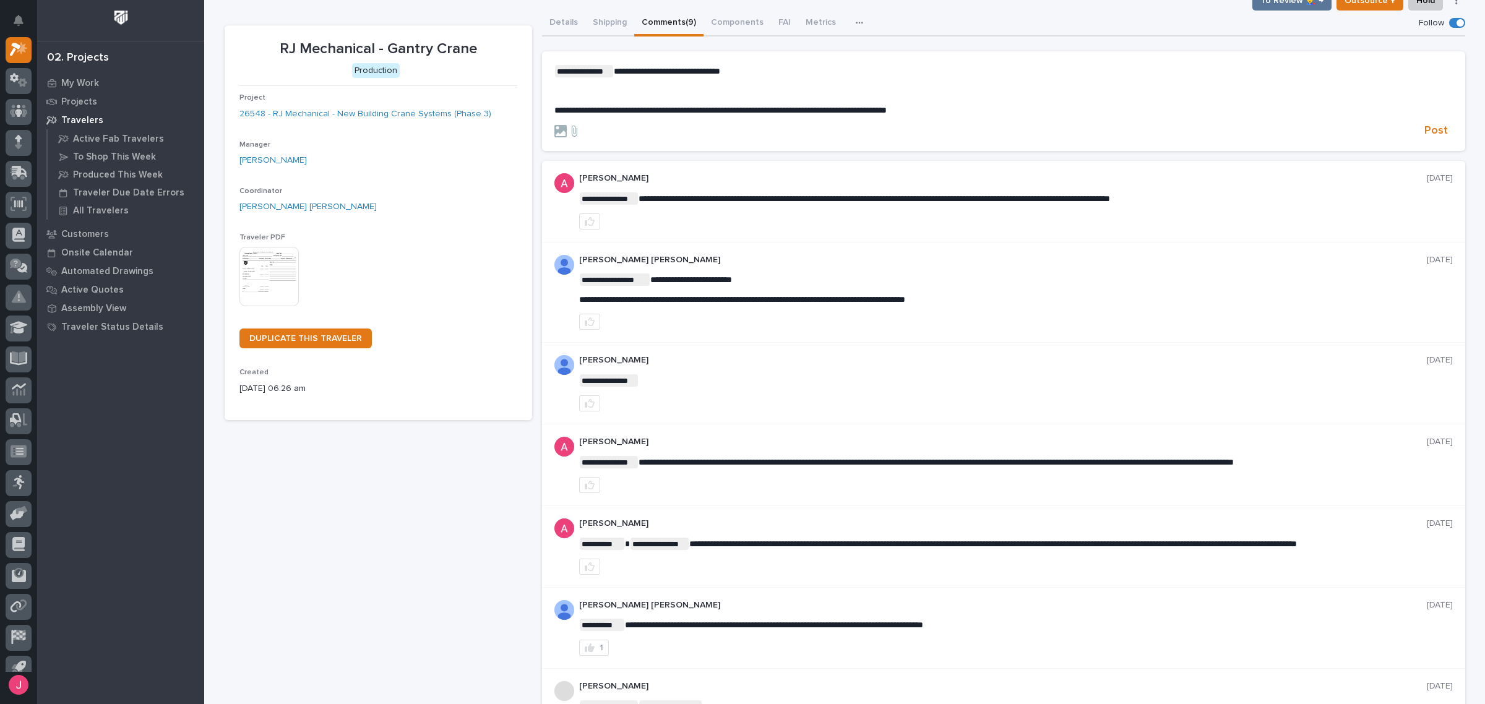
click at [715, 88] on p "﻿" at bounding box center [1003, 91] width 898 height 11
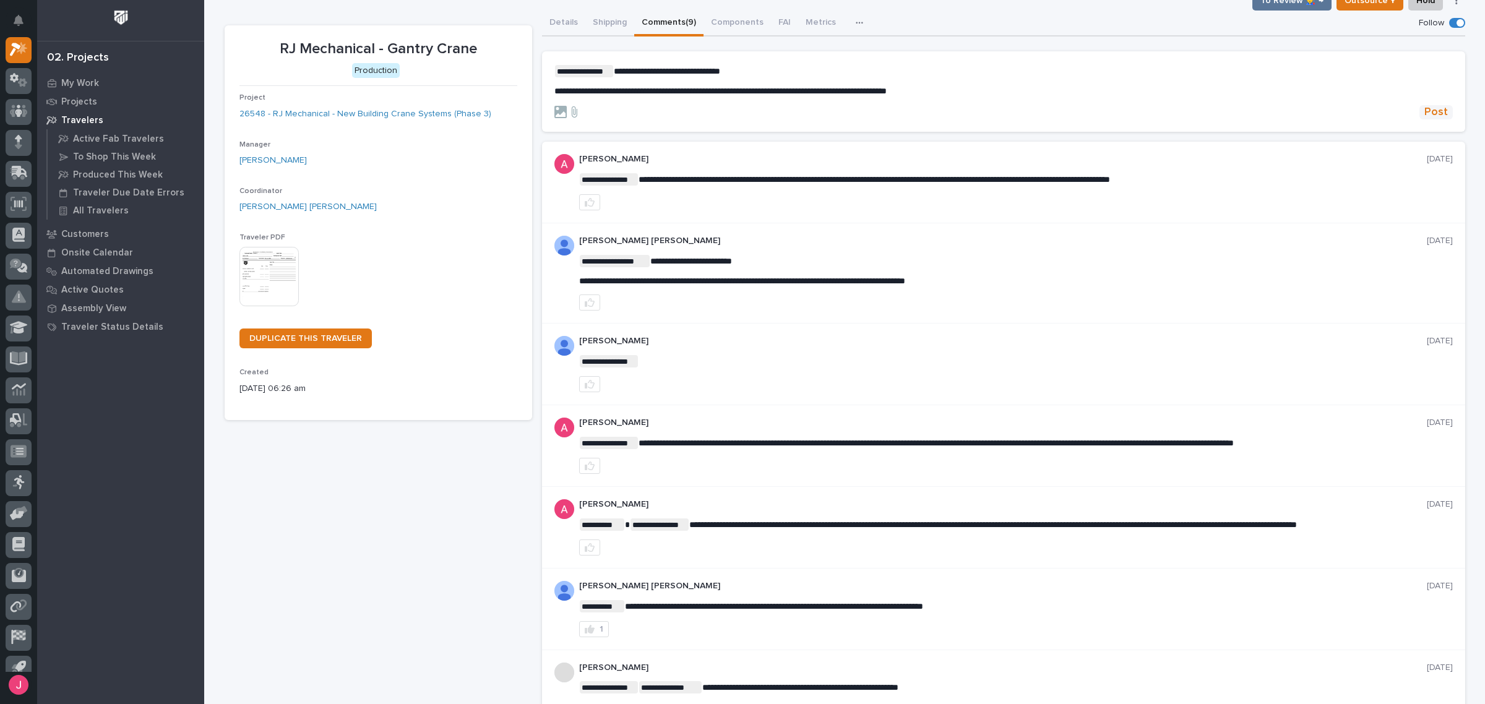
click at [1436, 110] on span "Post" at bounding box center [1436, 112] width 24 height 14
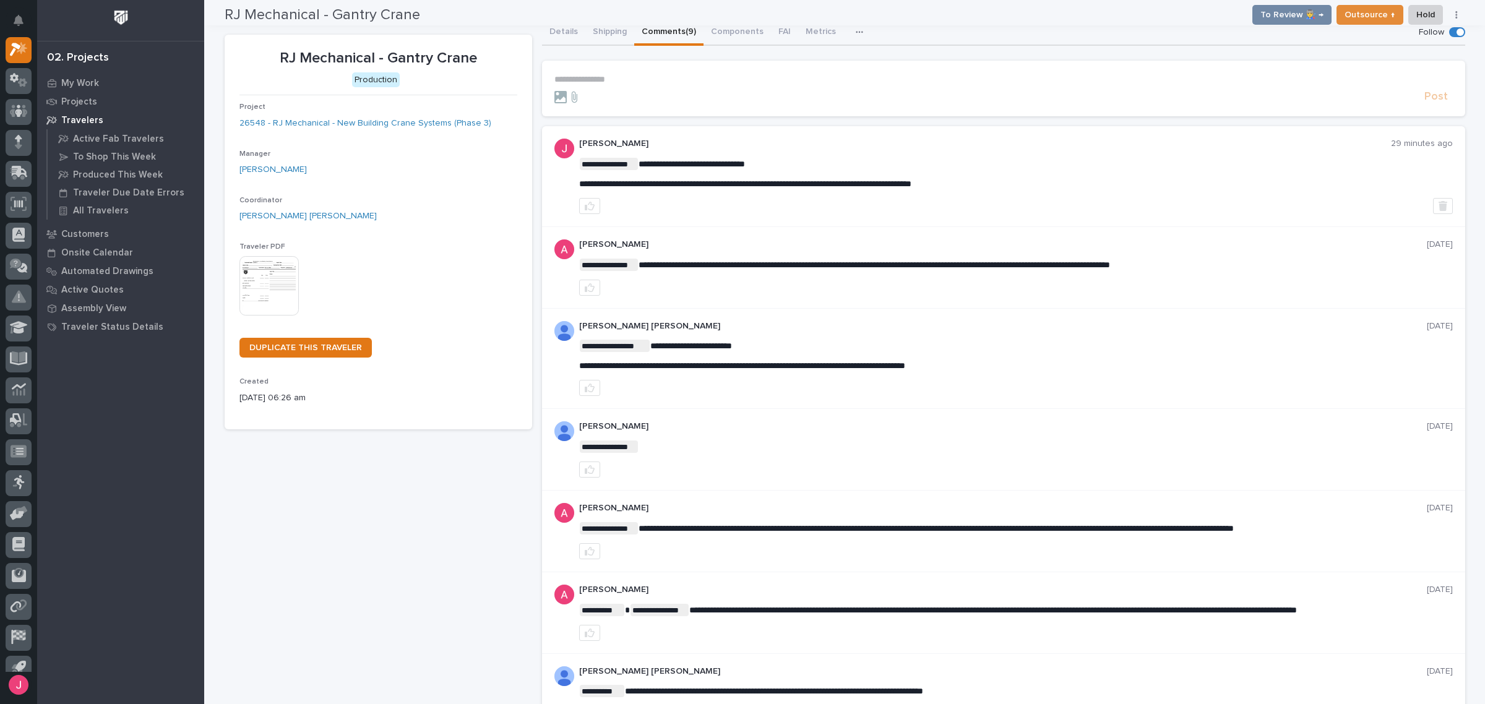
scroll to position [0, 0]
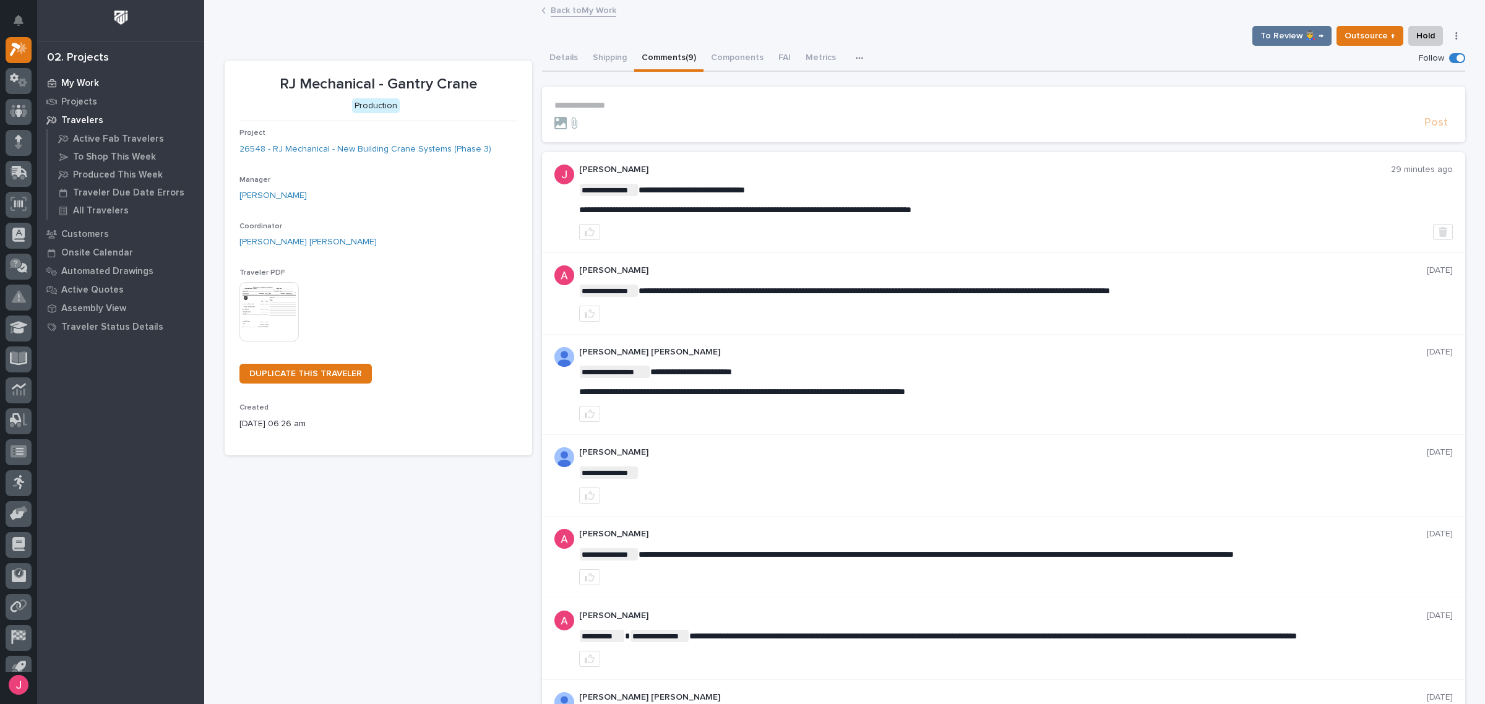
click at [87, 80] on p "My Work" at bounding box center [80, 83] width 38 height 11
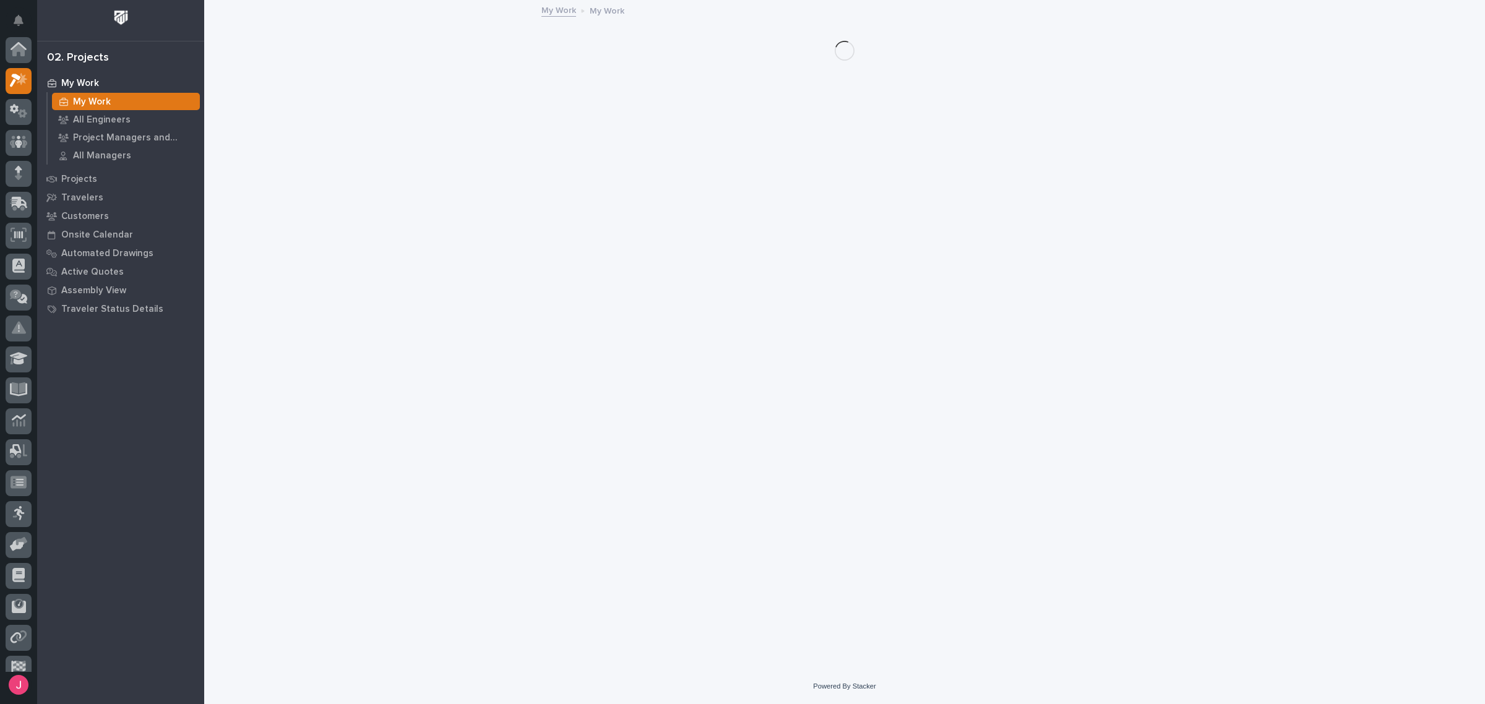
scroll to position [31, 0]
click at [84, 98] on p "My Work" at bounding box center [92, 102] width 38 height 11
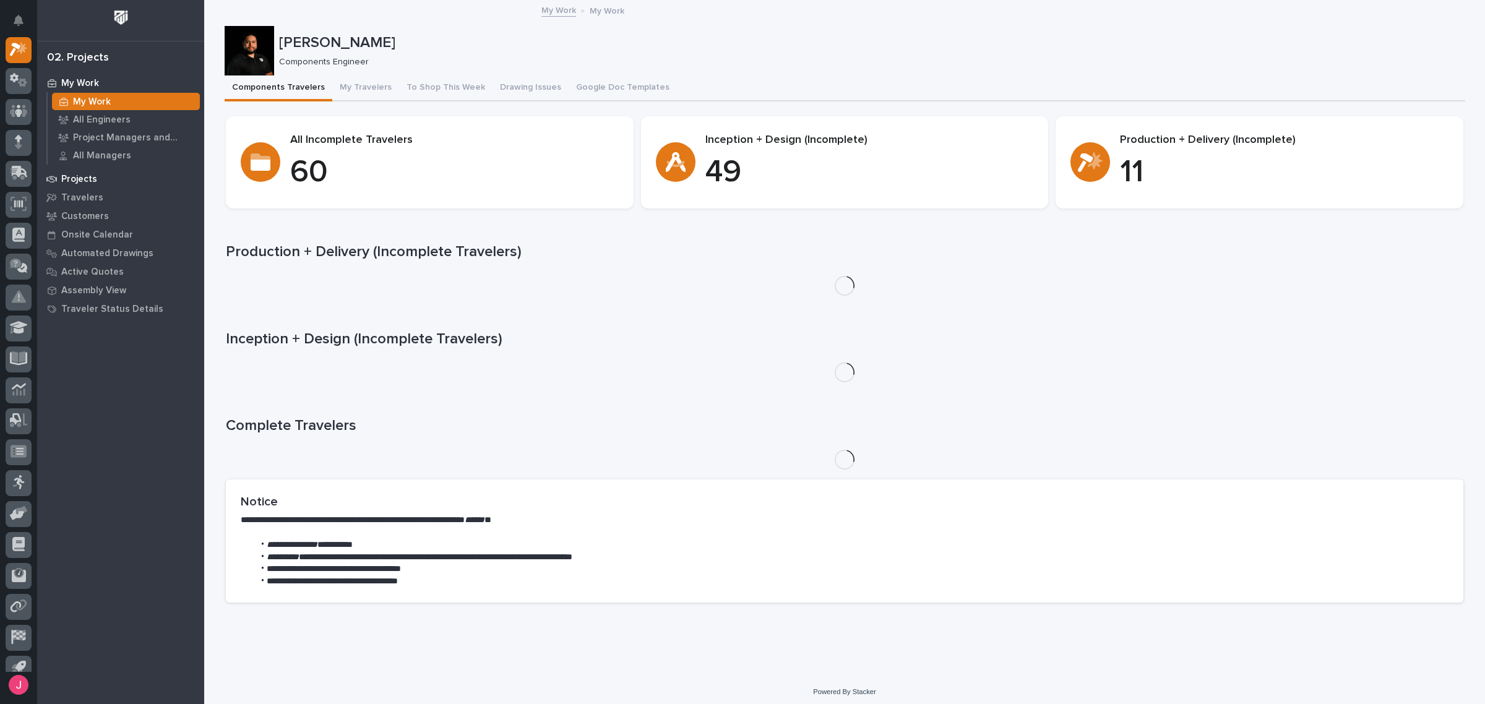
click at [91, 171] on div "Projects" at bounding box center [120, 178] width 161 height 17
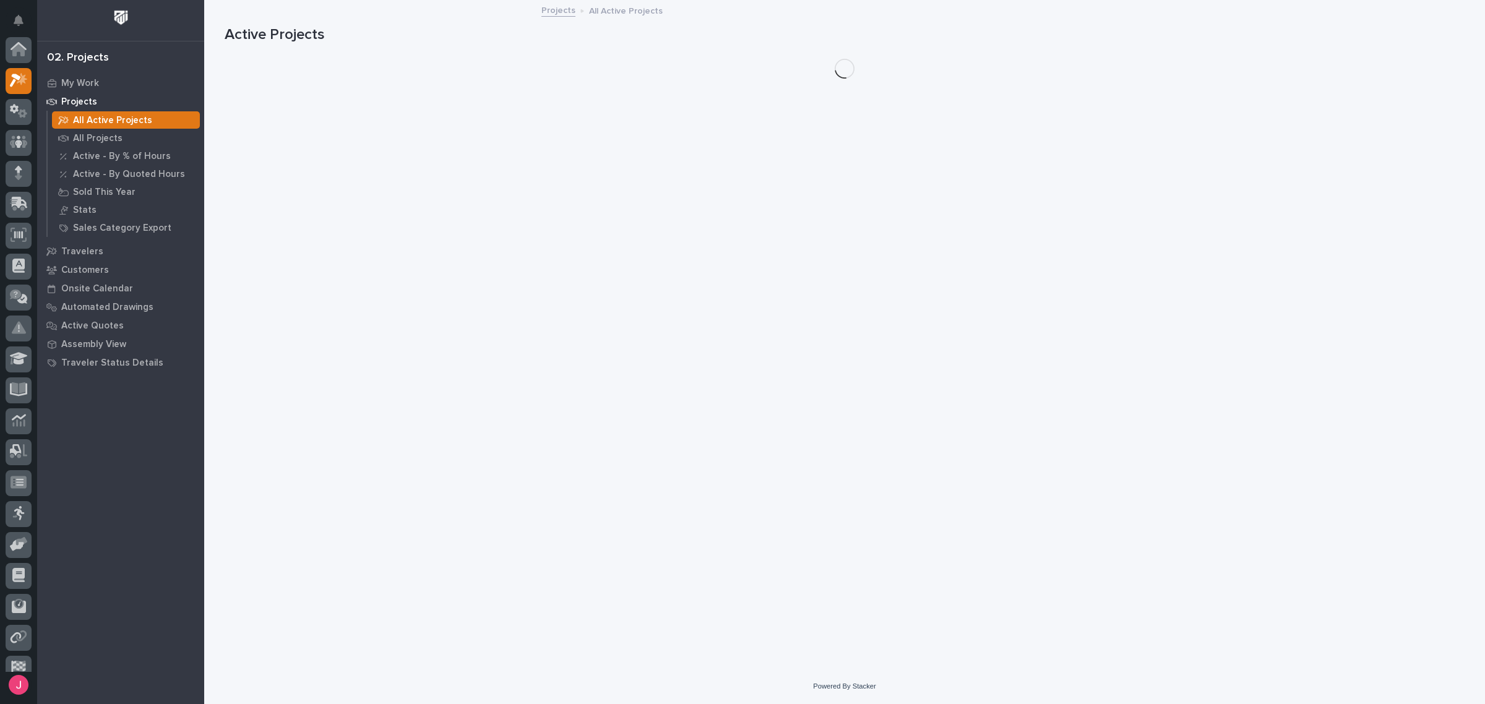
scroll to position [31, 0]
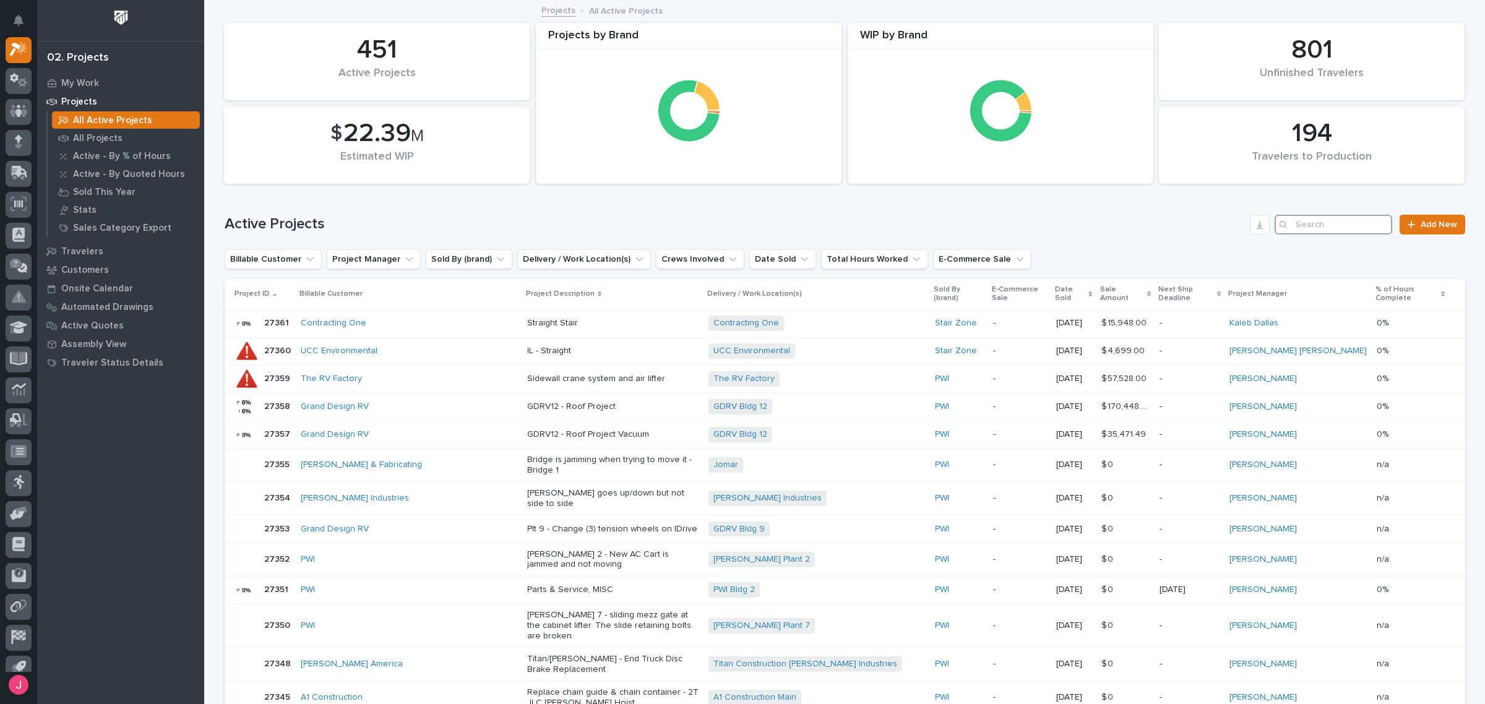
click at [1337, 231] on input "Search" at bounding box center [1333, 225] width 118 height 20
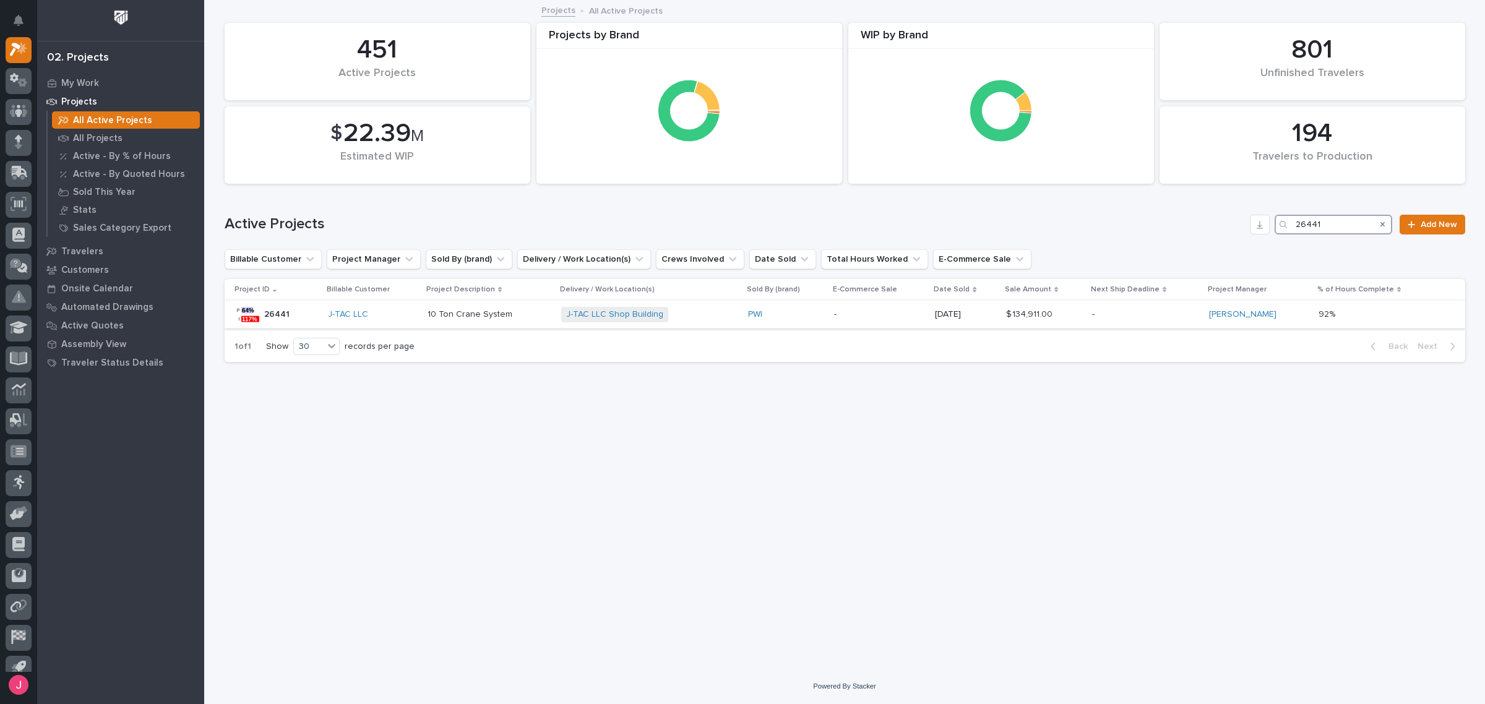
type input "26441"
click at [490, 317] on p "10 Ton Crane System" at bounding box center [489, 314] width 124 height 11
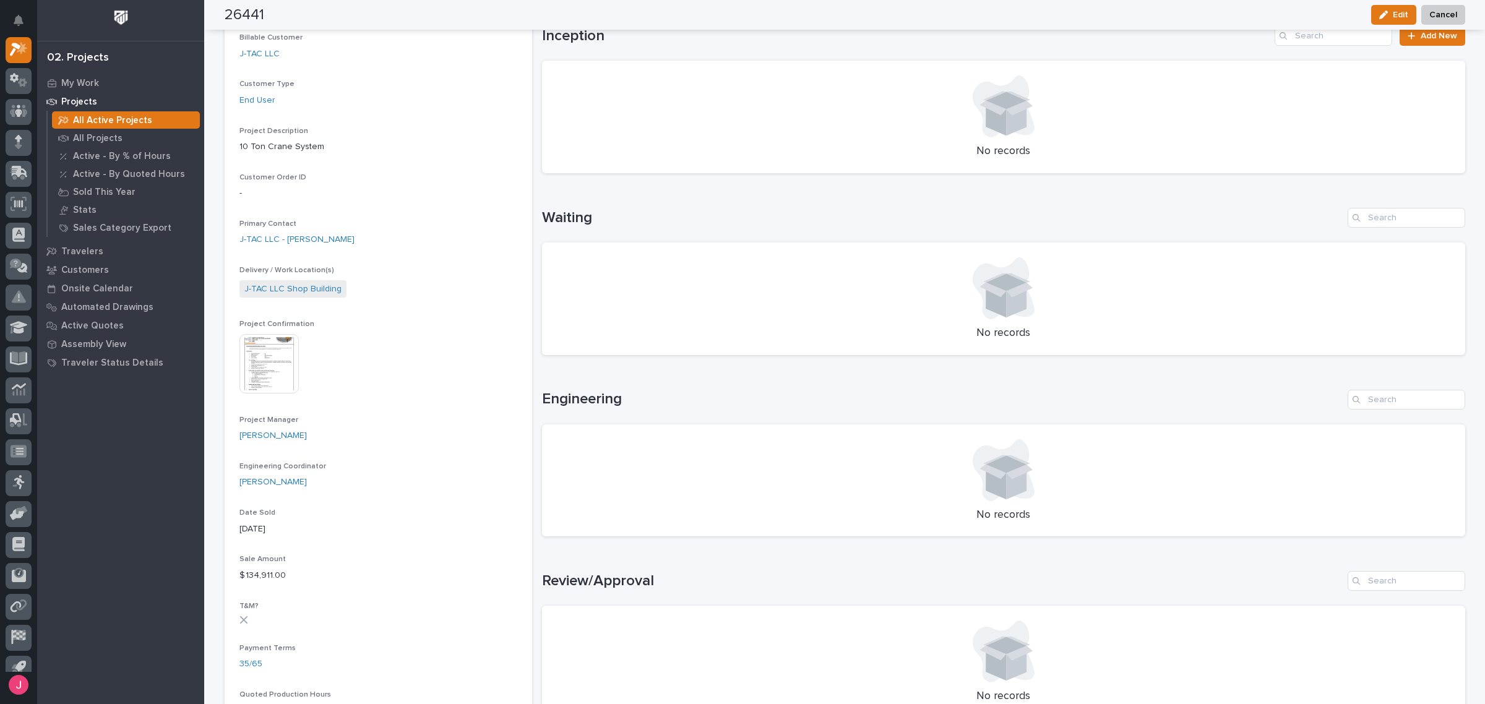
scroll to position [619, 0]
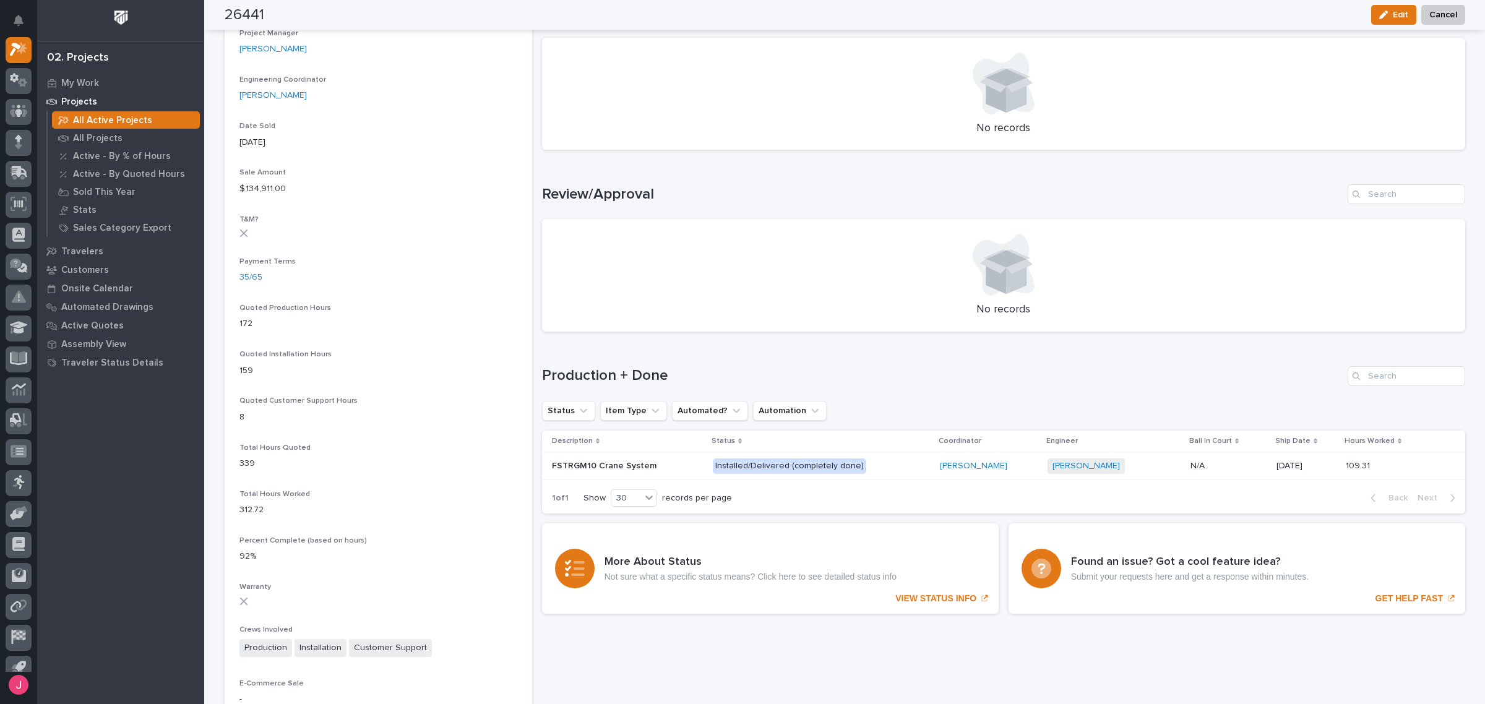
click at [1157, 401] on div "Status Item Type Automated? Automation" at bounding box center [1003, 411] width 923 height 20
